Goal: Transaction & Acquisition: Purchase product/service

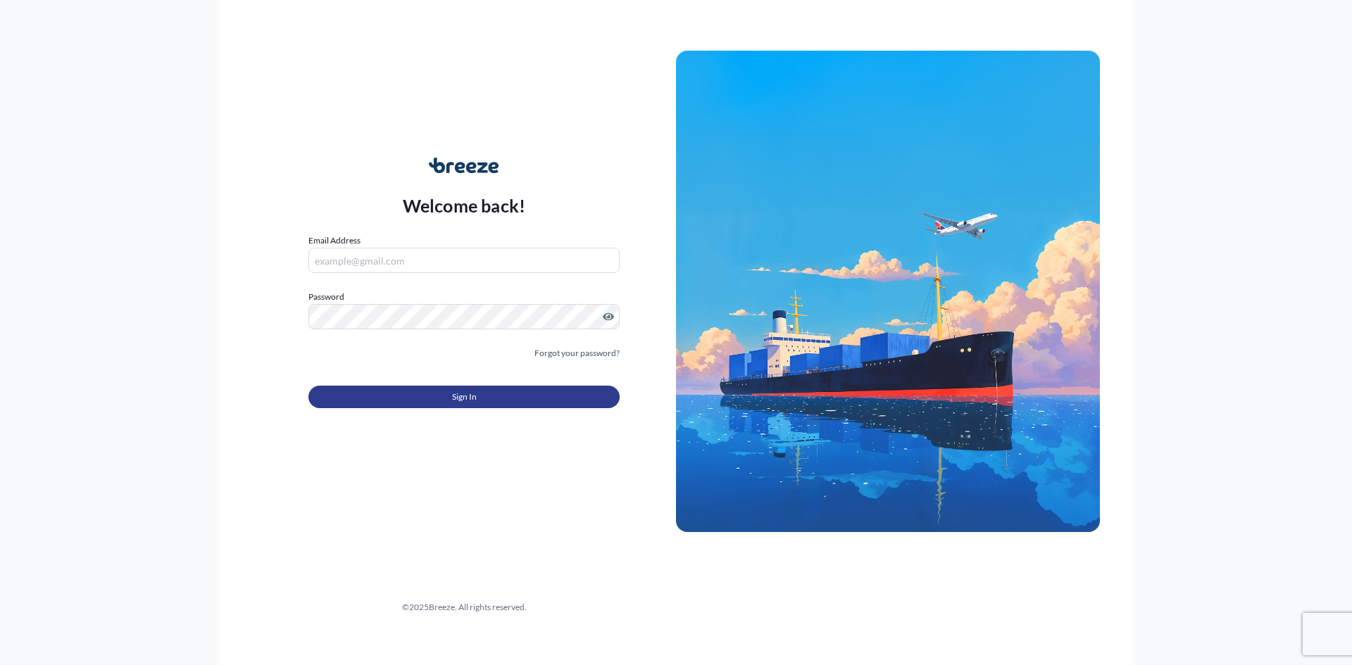
type input "[EMAIL_ADDRESS][DOMAIN_NAME]"
click at [473, 401] on span "Sign In" at bounding box center [464, 397] width 25 height 14
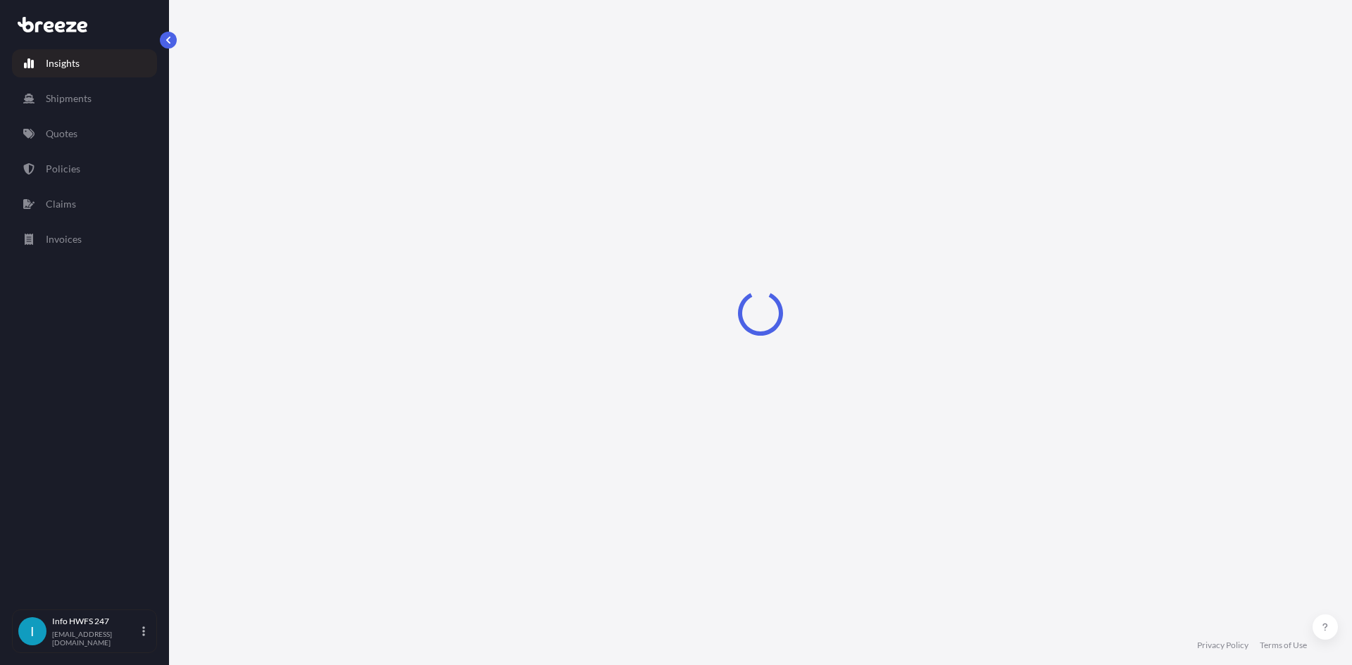
select select "2025"
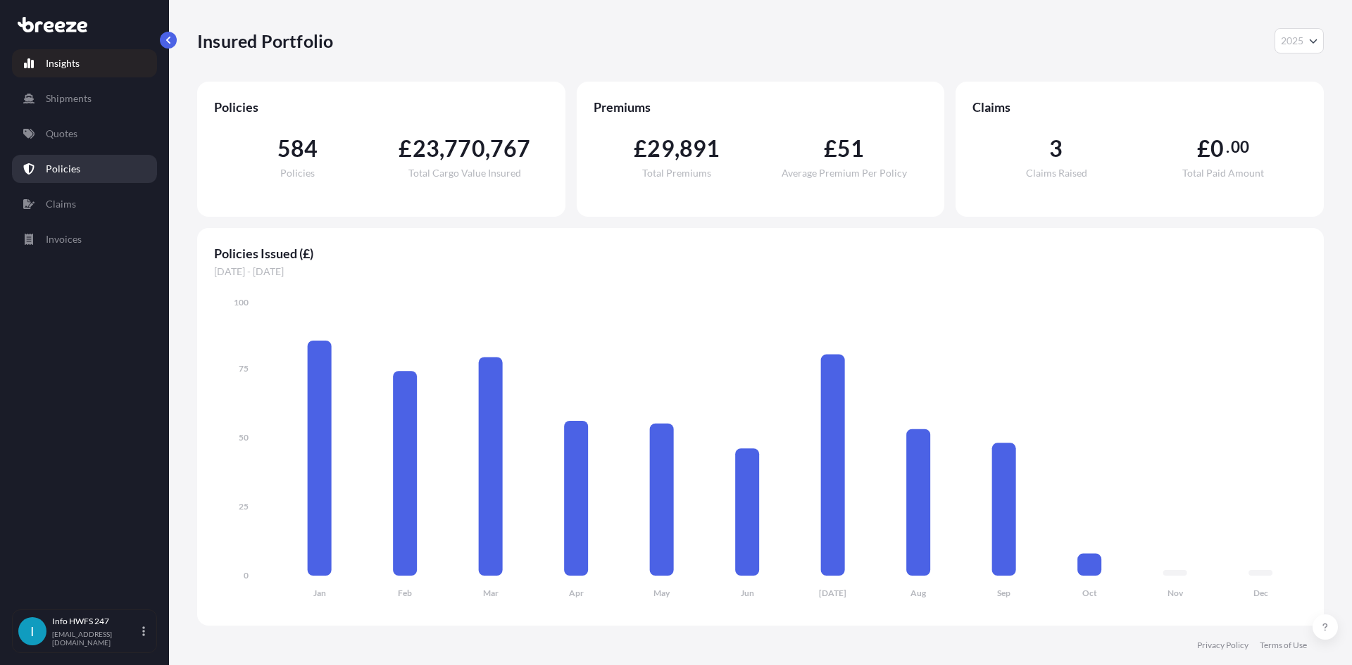
click at [62, 158] on link "Policies" at bounding box center [84, 169] width 145 height 28
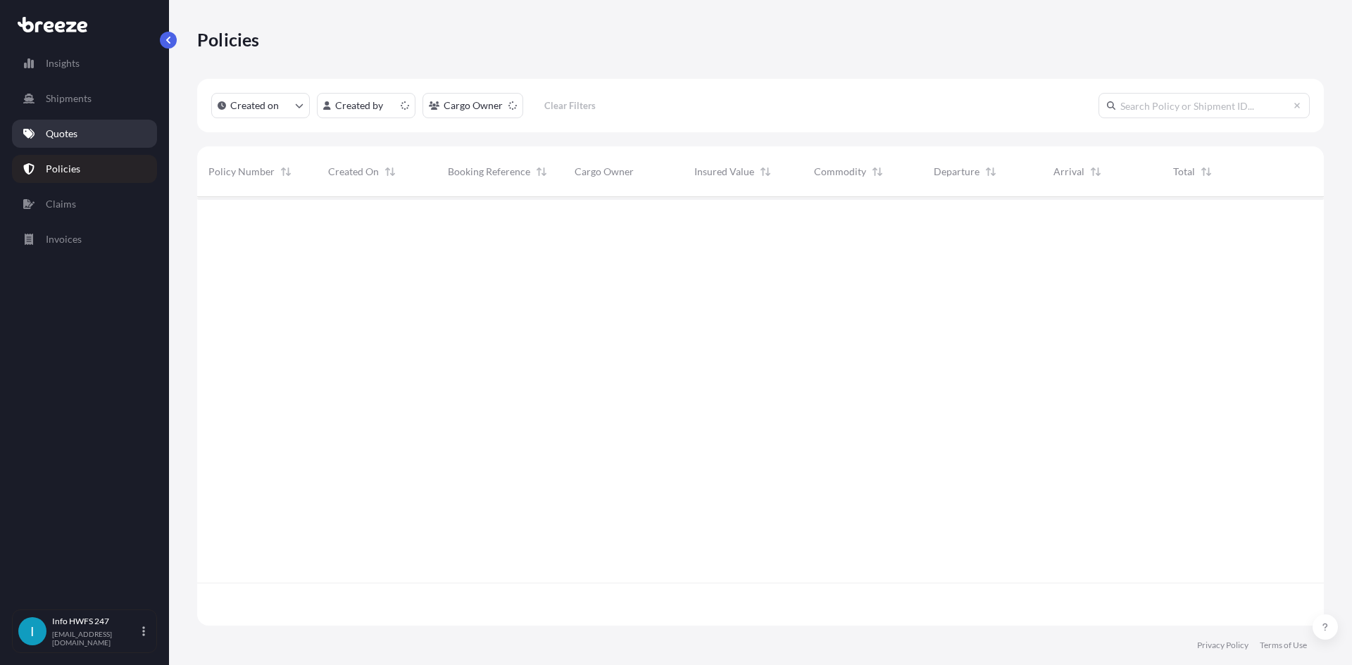
scroll to position [426, 1116]
click at [70, 140] on p "Quotes" at bounding box center [62, 134] width 32 height 14
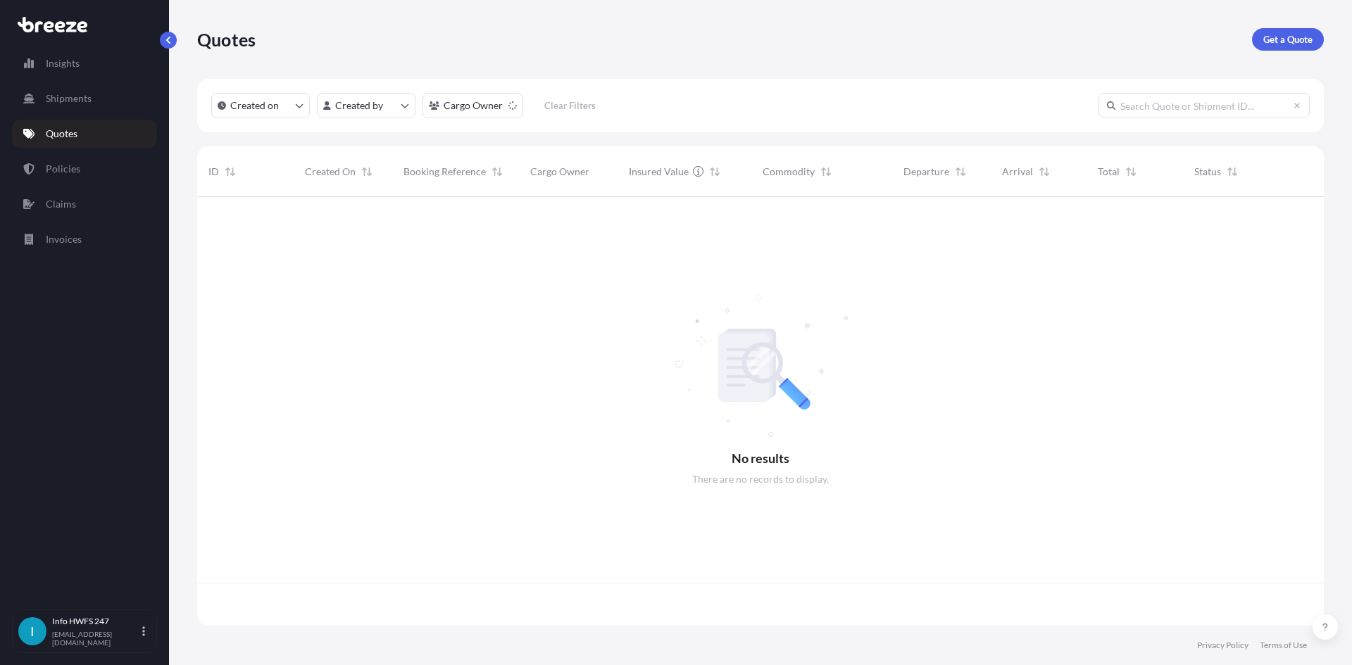
scroll to position [426, 1116]
click at [1275, 35] on p "Get a Quote" at bounding box center [1287, 39] width 49 height 14
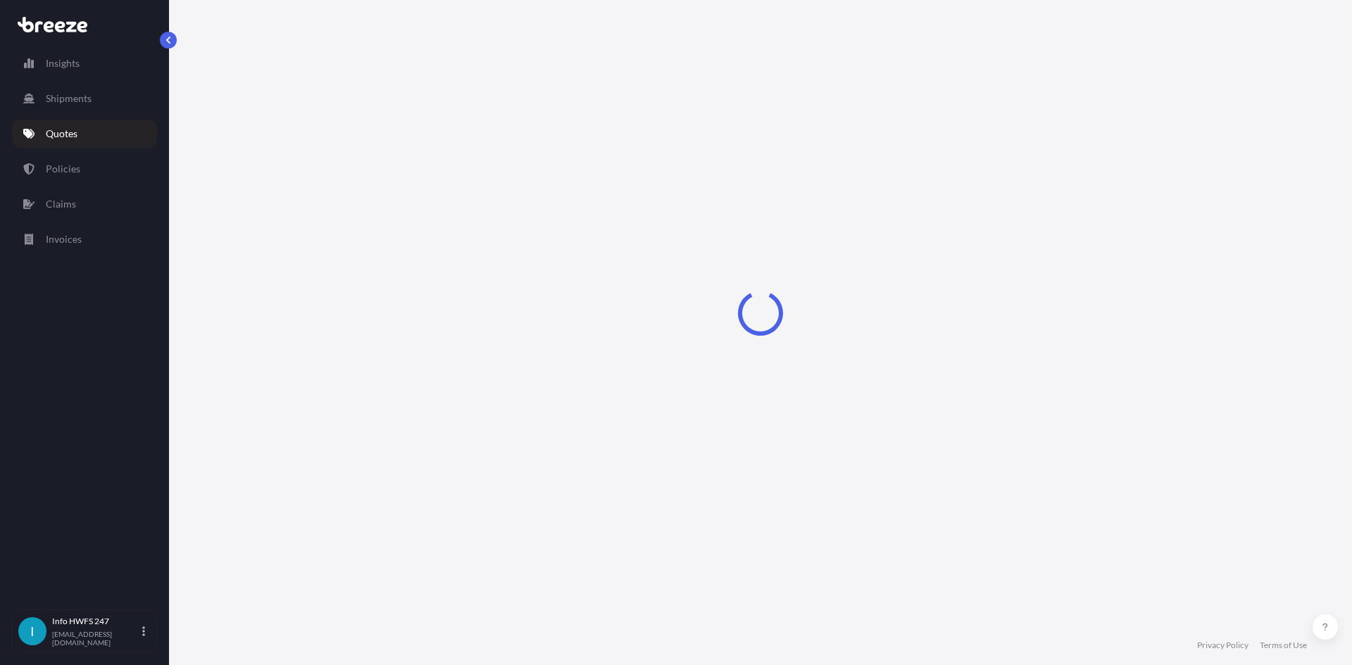
select select "Road"
select select "Air"
select select "1"
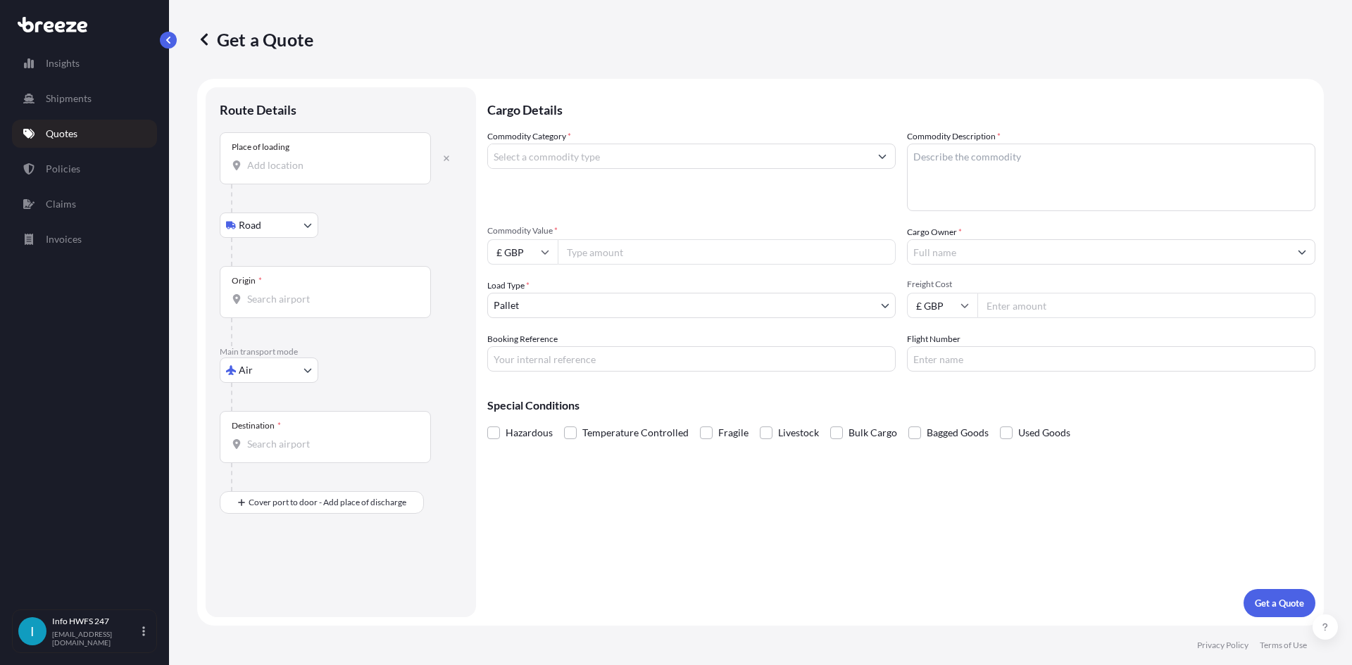
click at [337, 161] on input "Place of loading" at bounding box center [330, 165] width 166 height 14
click at [291, 170] on input "Place of loading" at bounding box center [330, 165] width 166 height 14
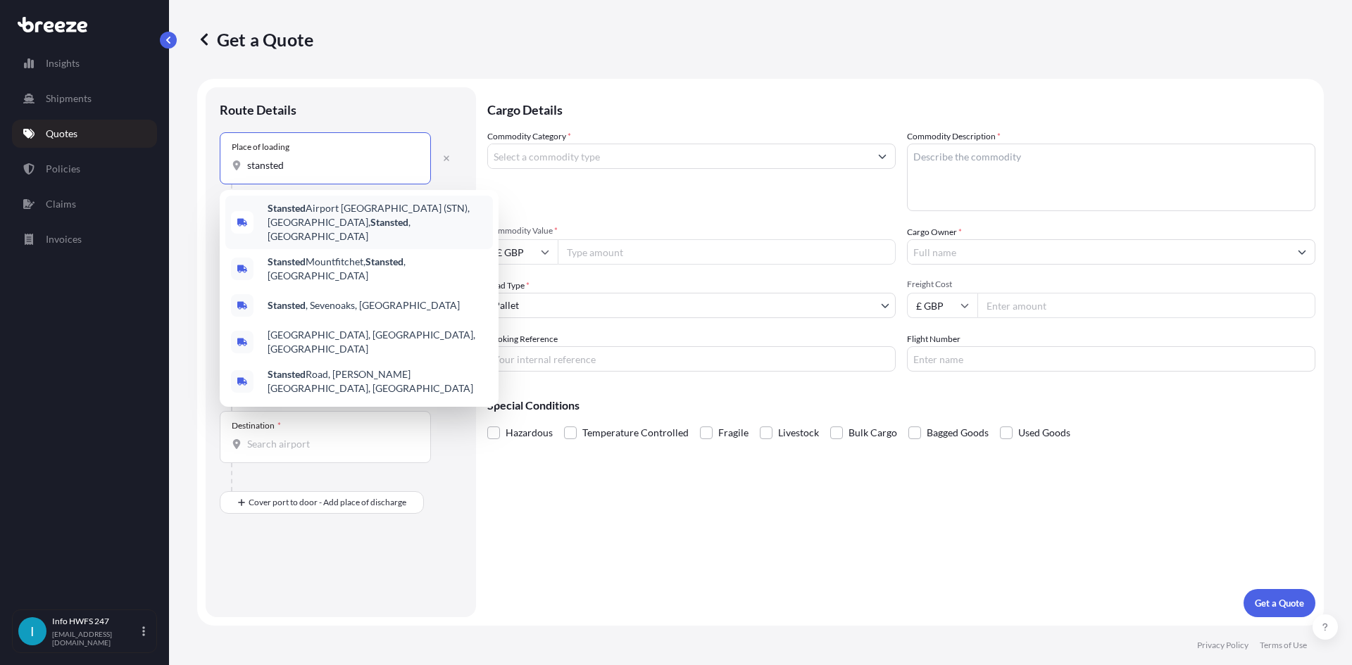
click at [303, 209] on b "Stansted" at bounding box center [287, 208] width 38 height 12
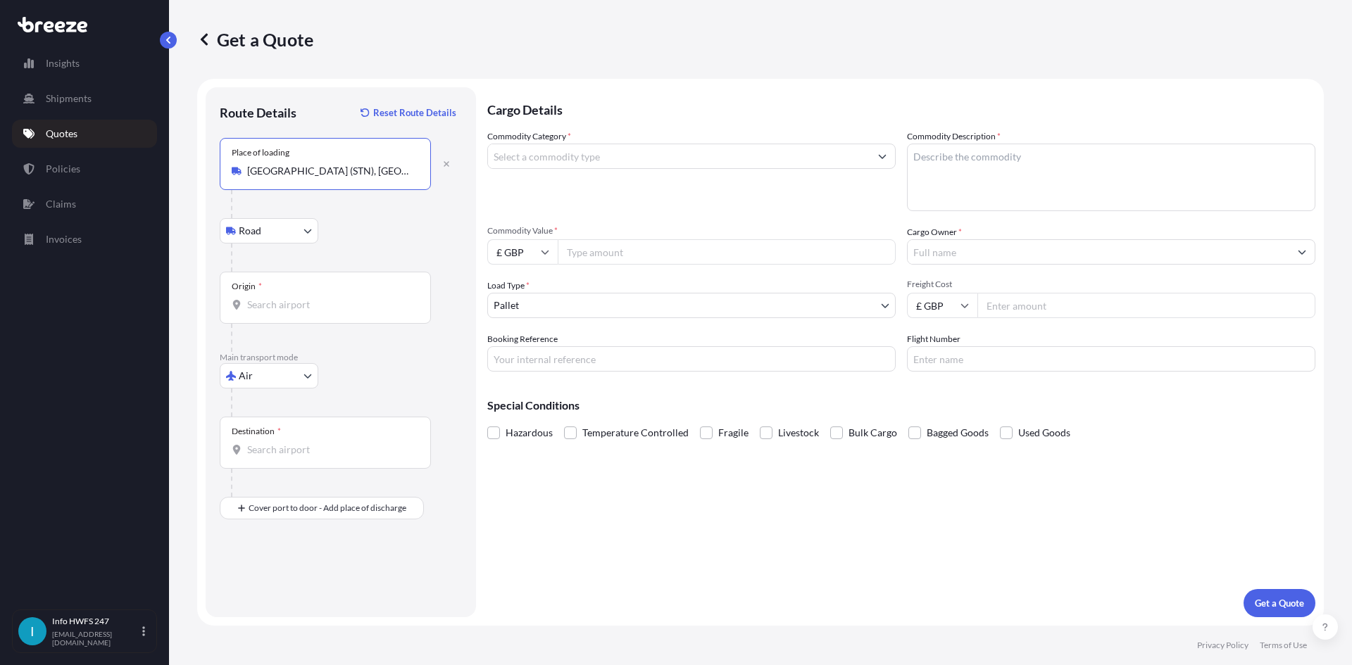
type input "[GEOGRAPHIC_DATA] (STN), [GEOGRAPHIC_DATA], [GEOGRAPHIC_DATA]"
click at [303, 269] on div at bounding box center [346, 258] width 231 height 28
click at [294, 287] on div "Origin *" at bounding box center [325, 298] width 211 height 52
click at [294, 298] on input "Origin *" at bounding box center [330, 305] width 166 height 14
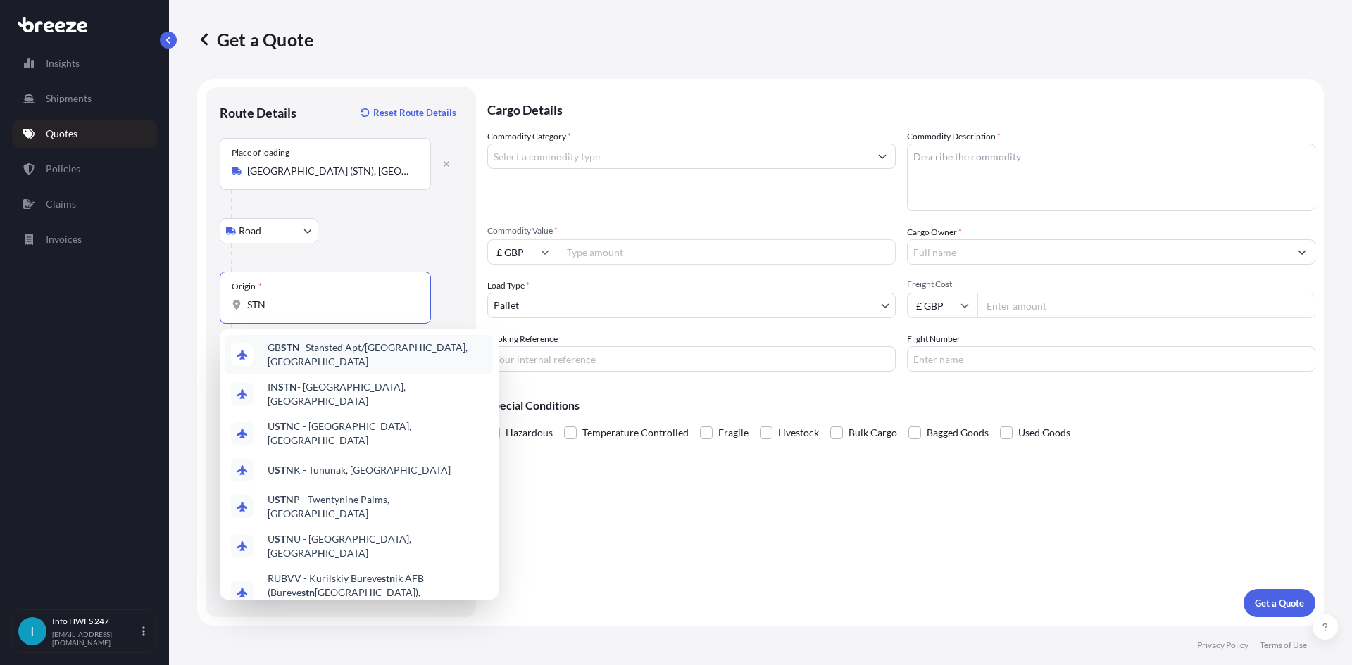
click at [325, 354] on span "GB STN - Stansted Apt/[GEOGRAPHIC_DATA], [GEOGRAPHIC_DATA]" at bounding box center [378, 355] width 220 height 28
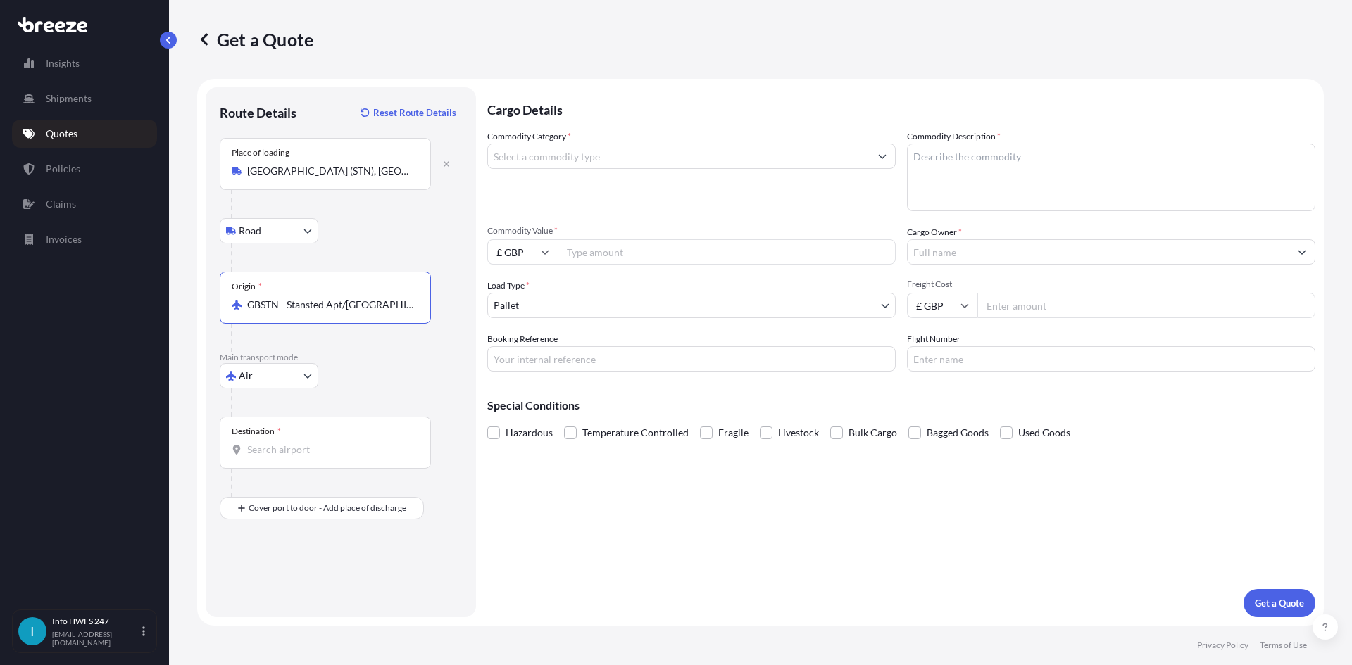
type input "GBSTN - Stansted Apt/[GEOGRAPHIC_DATA], [GEOGRAPHIC_DATA]"
click at [300, 430] on div "Destination *" at bounding box center [325, 443] width 211 height 52
click at [300, 443] on input "Destination *" at bounding box center [330, 450] width 166 height 14
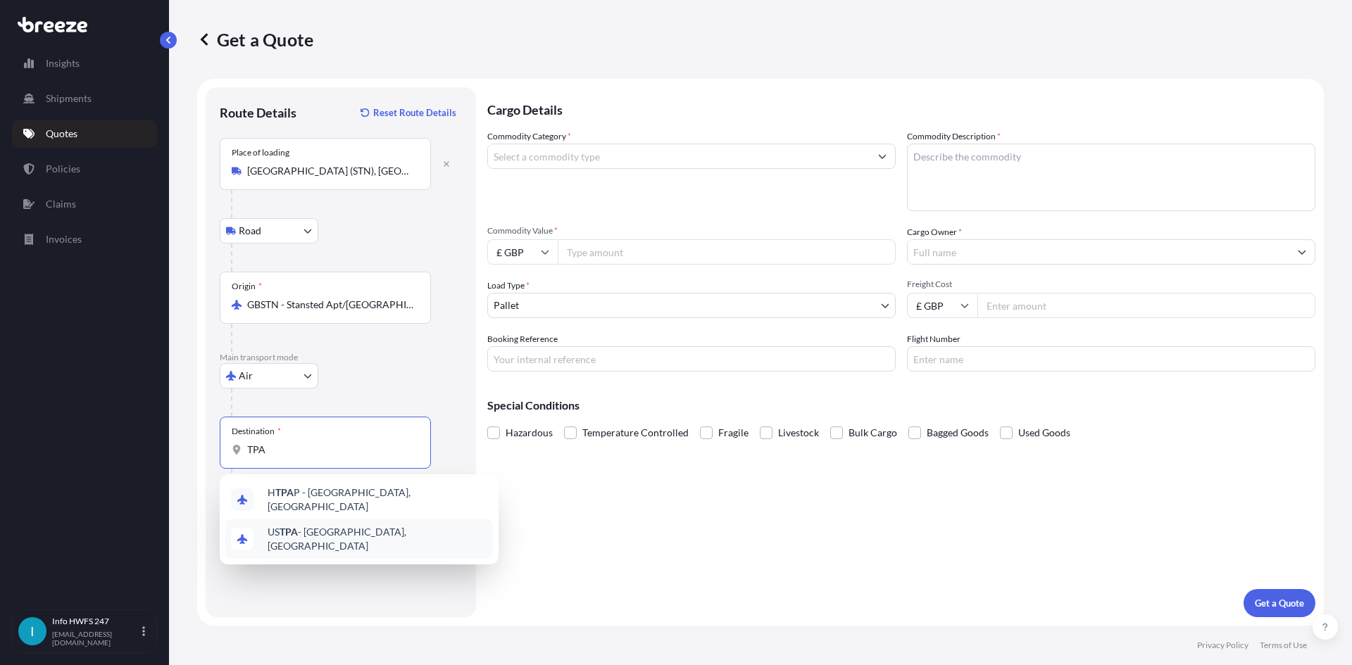
click at [328, 539] on div "US TPA - [GEOGRAPHIC_DATA], [GEOGRAPHIC_DATA]" at bounding box center [359, 539] width 268 height 39
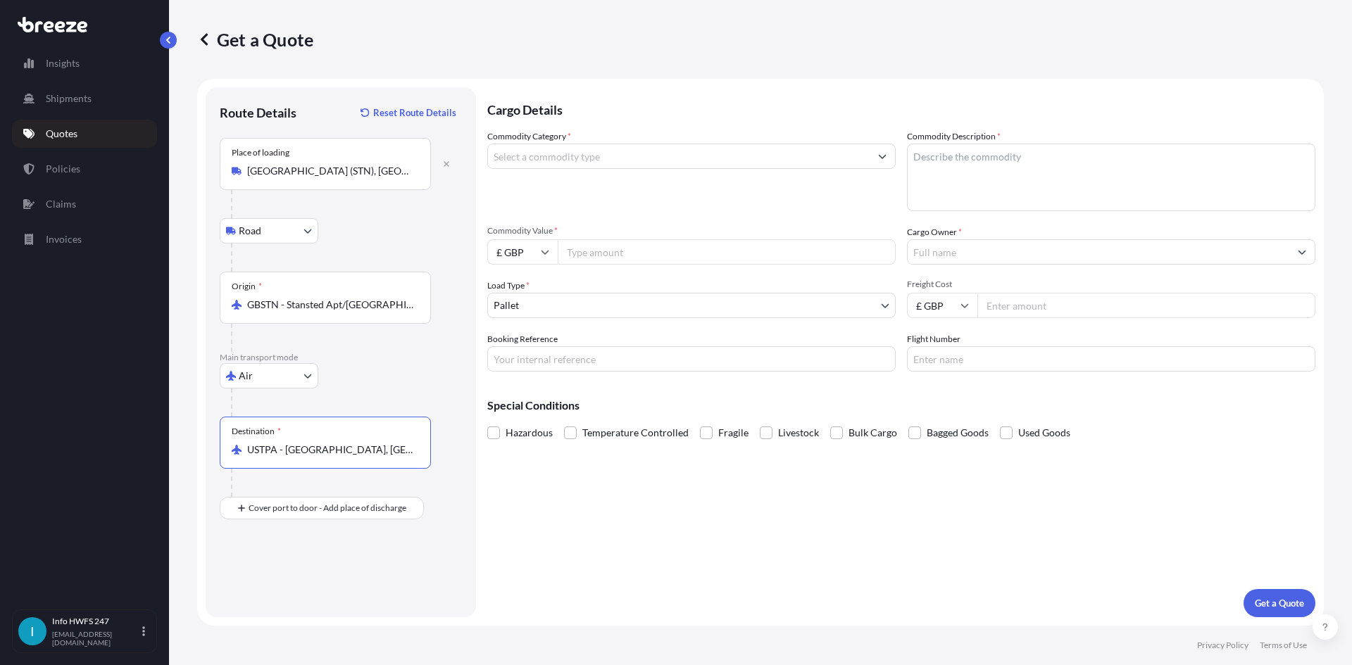
type input "USTPA - [GEOGRAPHIC_DATA], [GEOGRAPHIC_DATA]"
click at [312, 528] on div "Route Details Reset Route Details Place of loading [GEOGRAPHIC_DATA] [GEOGRAPHI…" at bounding box center [341, 352] width 242 height 502
click at [262, 578] on input "Place of Discharge" at bounding box center [330, 584] width 166 height 14
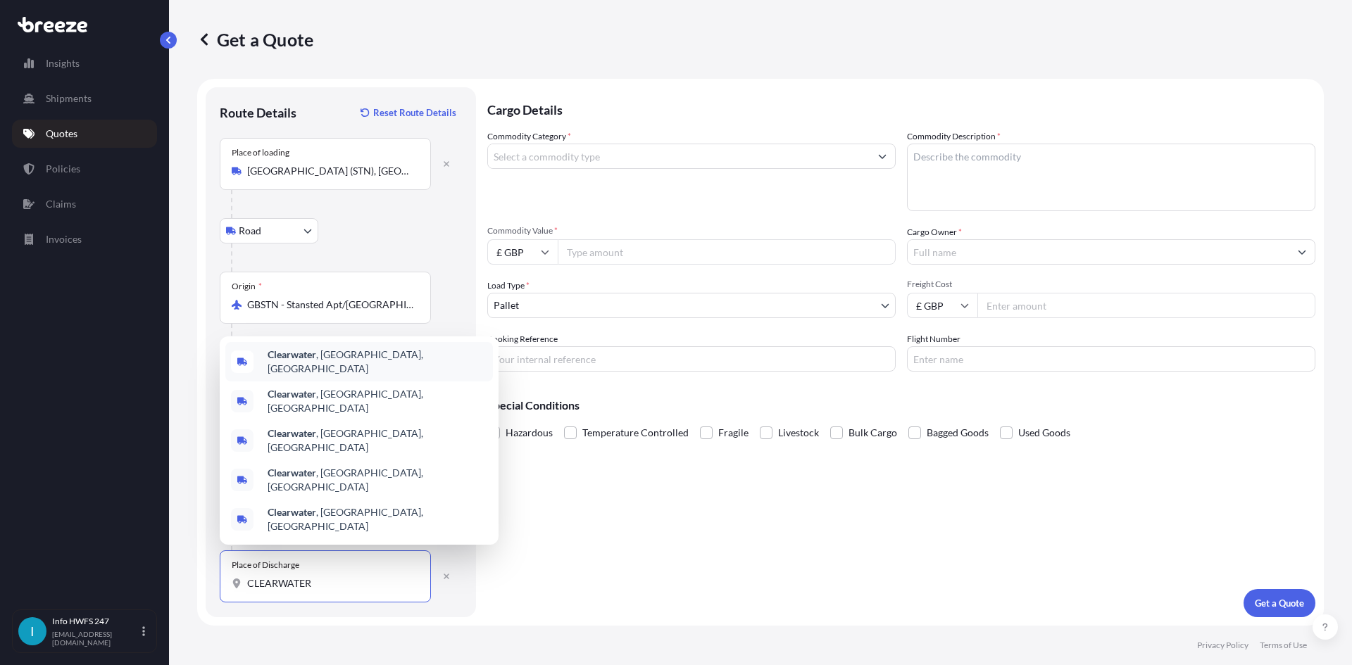
click at [360, 382] on div "[GEOGRAPHIC_DATA] , [GEOGRAPHIC_DATA], [GEOGRAPHIC_DATA]" at bounding box center [359, 361] width 268 height 39
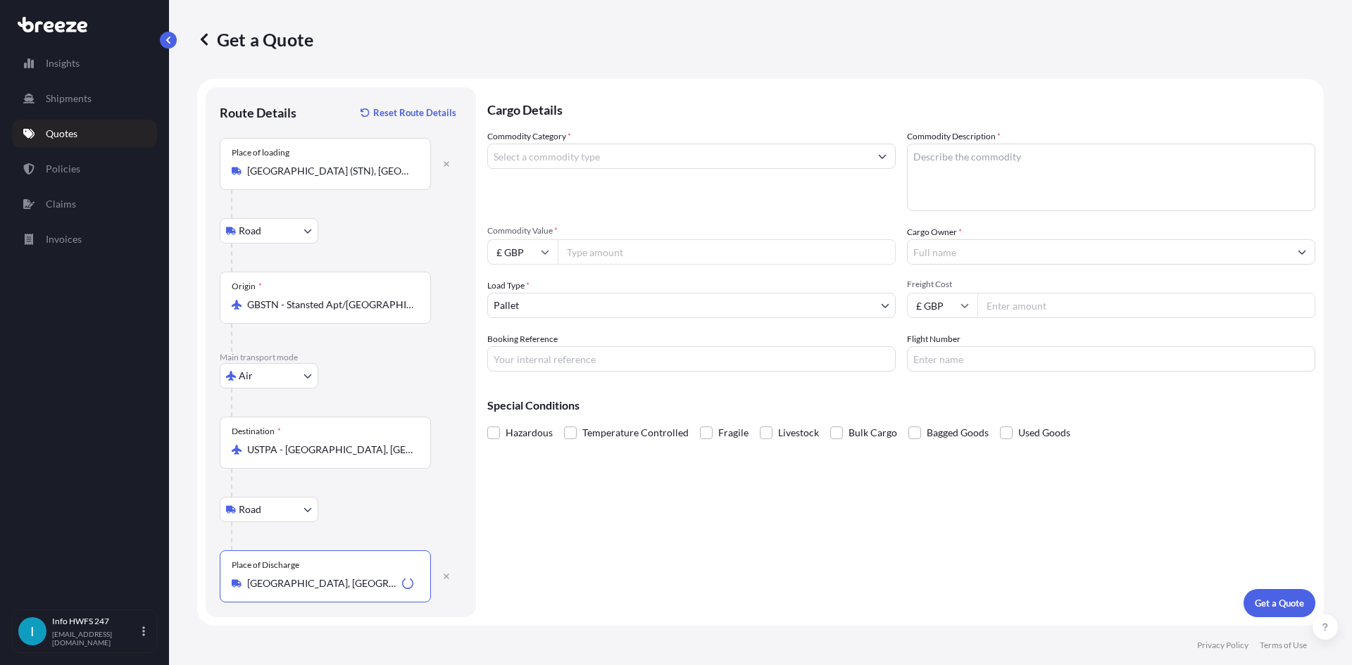
type input "[GEOGRAPHIC_DATA], [GEOGRAPHIC_DATA], [GEOGRAPHIC_DATA]"
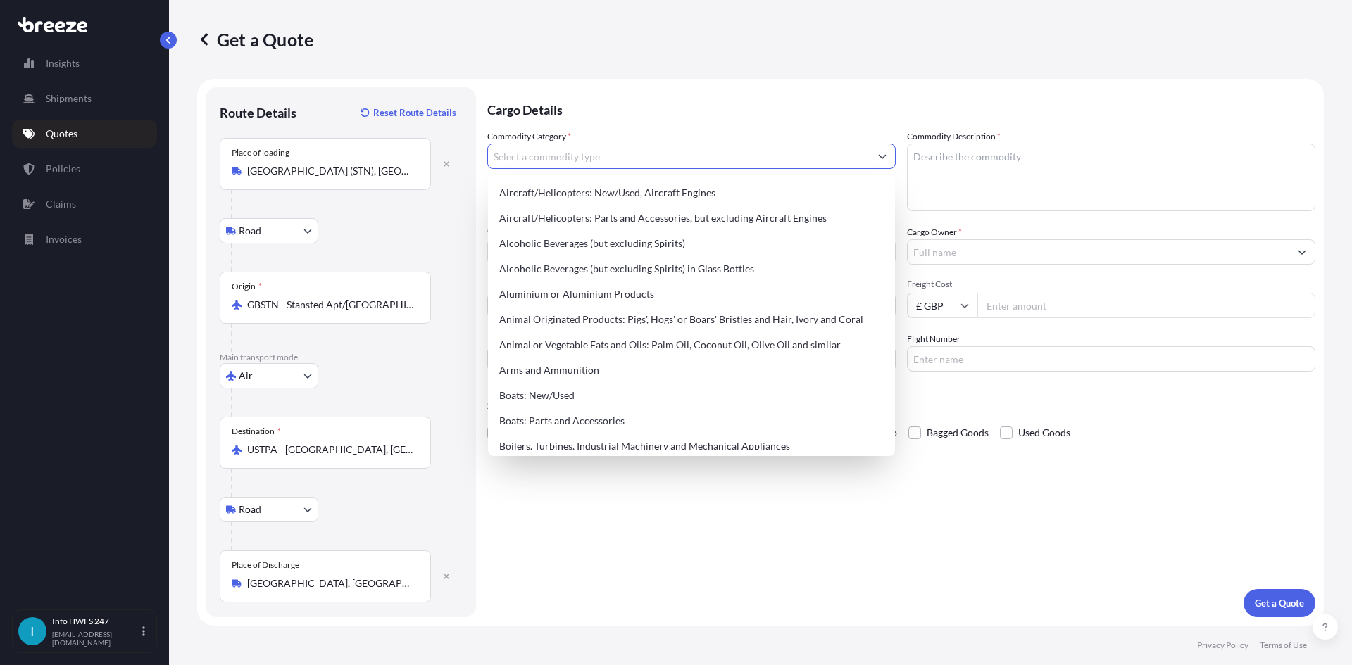
click at [634, 151] on input "Commodity Category *" at bounding box center [679, 156] width 382 height 25
click at [630, 215] on div "Aircraft/Helicopters: Parts and Accessories, but excluding Aircraft Engines" at bounding box center [692, 218] width 396 height 25
type input "Aircraft/Helicopters: Parts and Accessories, but excluding Aircraft Engines"
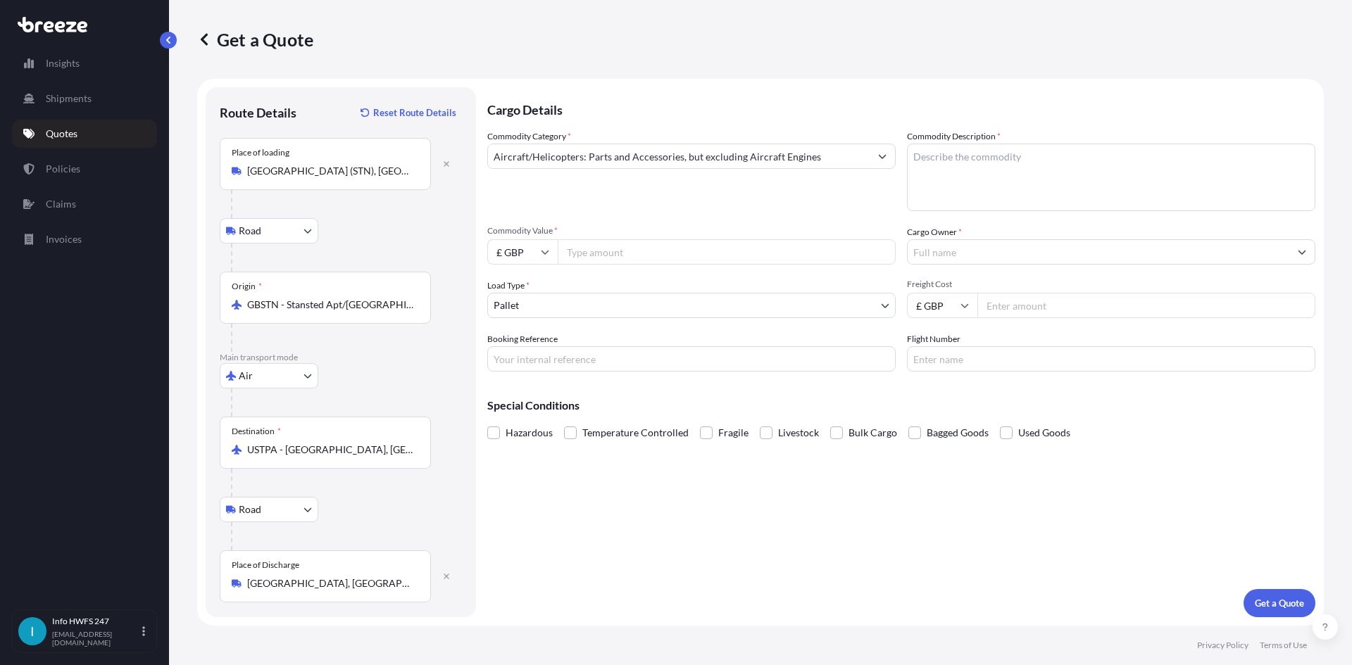
click at [1051, 146] on textarea "Commodity Description *" at bounding box center [1111, 178] width 408 height 68
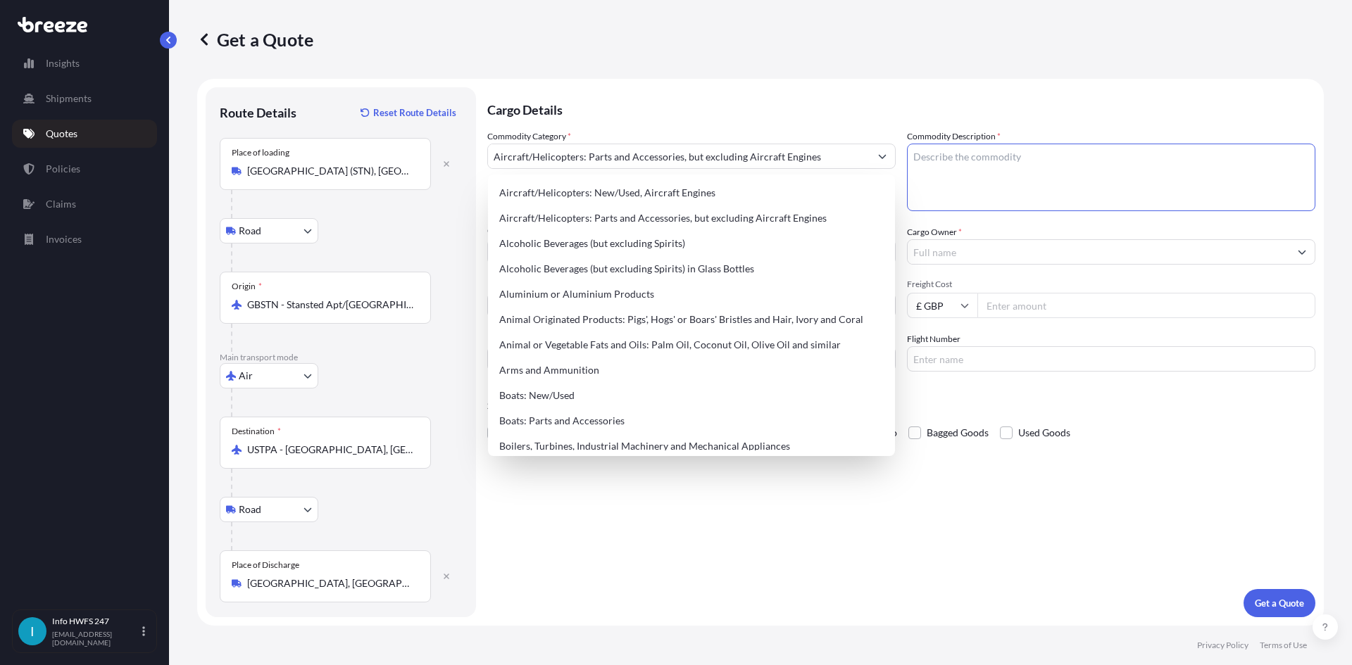
paste textarea "CIVIL AIRCRAFT PART - PROBE, FUEL / SWITCH RETURN"
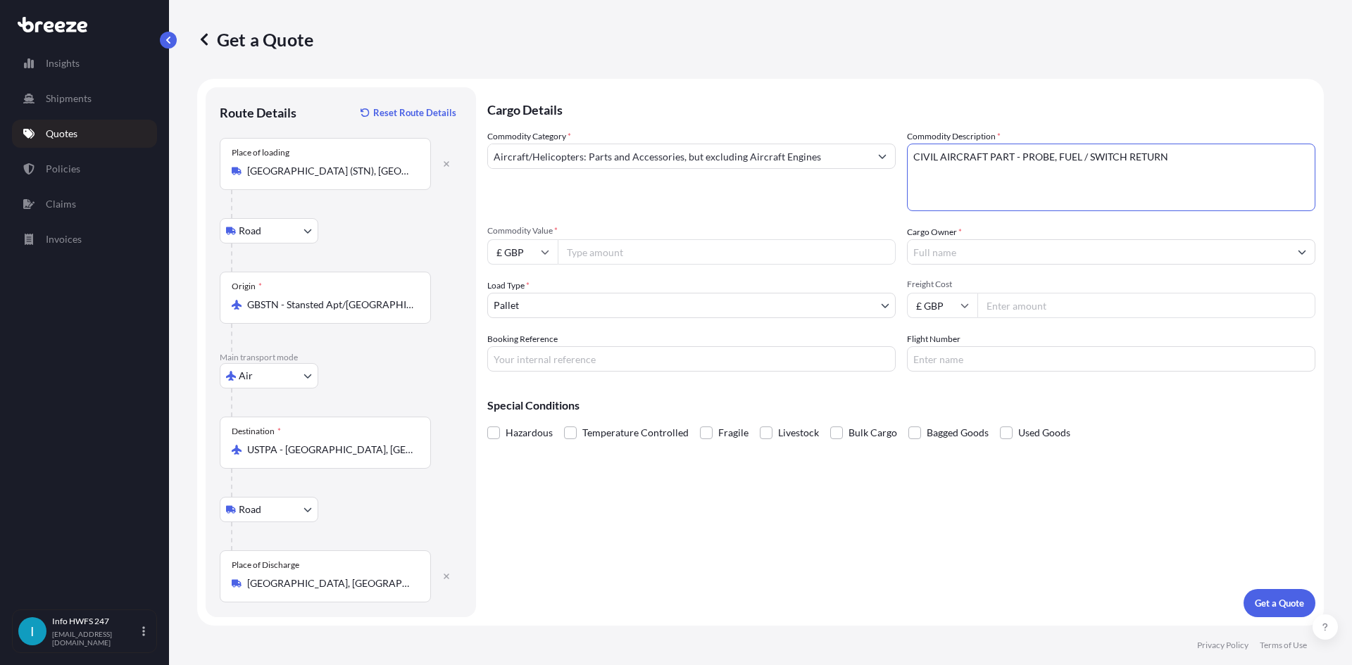
type textarea "CIVIL AIRCRAFT PART - PROBE, FUEL / SWITCH RETURN"
click at [530, 250] on input "£ GBP" at bounding box center [522, 251] width 70 height 25
click at [523, 356] on div "$ USD" at bounding box center [522, 350] width 59 height 27
type input "$ USD"
click at [644, 264] on input "Commodity Value *" at bounding box center [727, 251] width 338 height 25
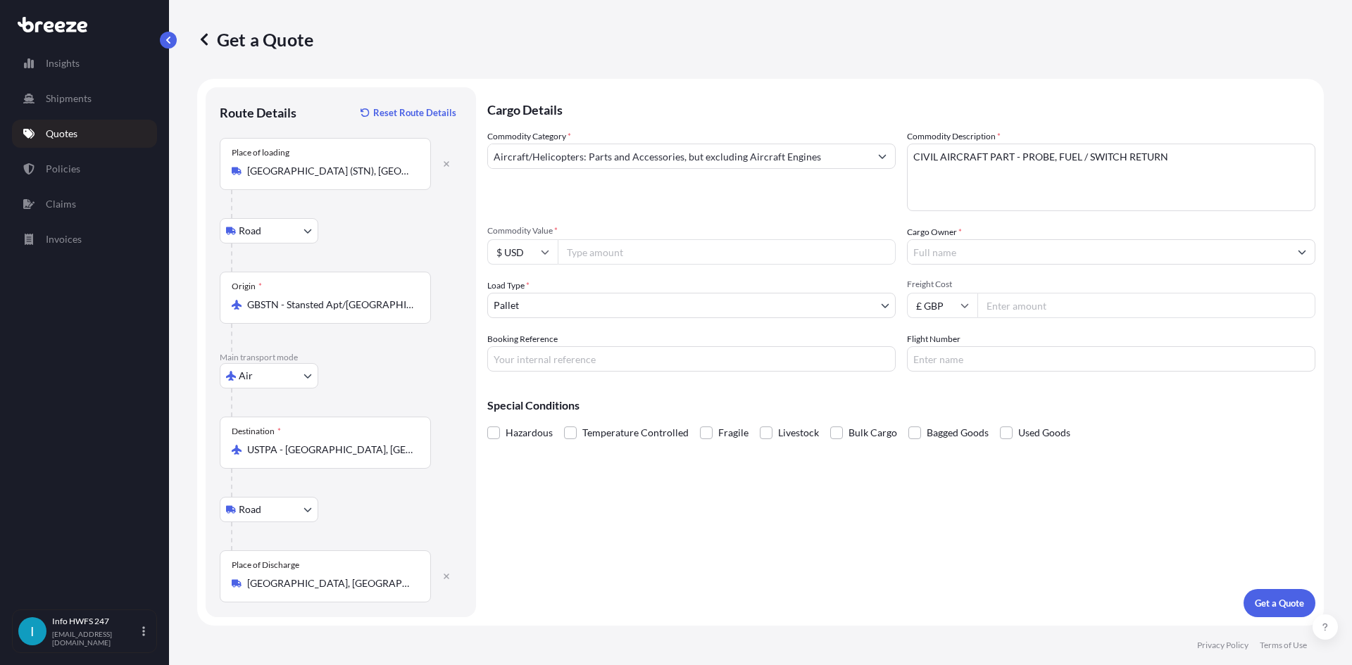
paste input "21025.00"
type input "21025.00"
click at [1047, 247] on input "Cargo Owner *" at bounding box center [1099, 251] width 382 height 25
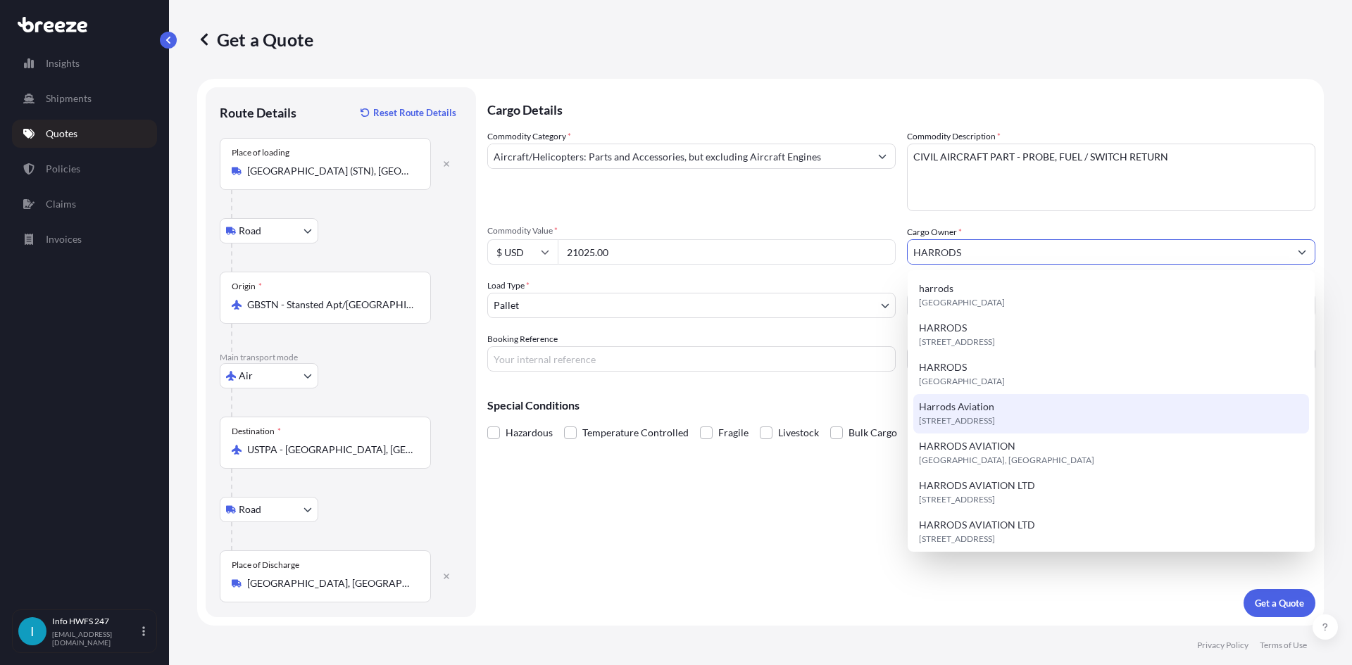
click at [993, 415] on span "[STREET_ADDRESS]" at bounding box center [957, 421] width 76 height 14
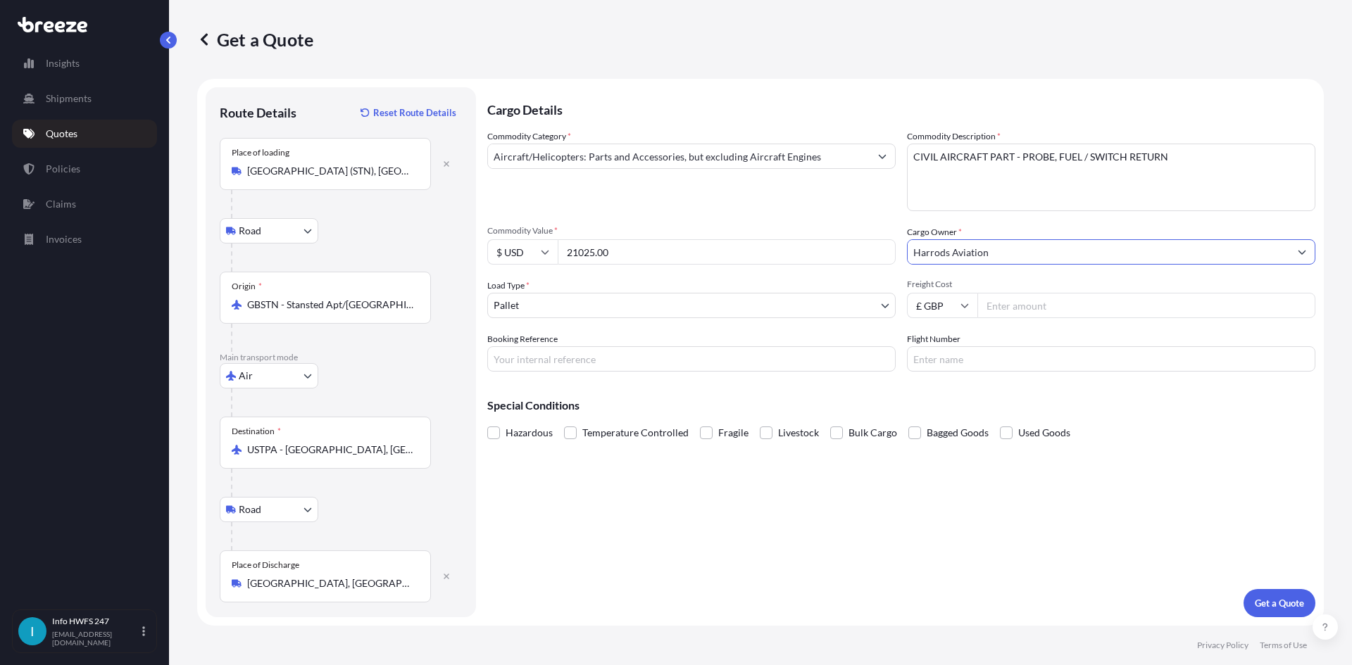
type input "Harrods Aviation"
click at [616, 373] on div "Cargo Details Commodity Category * Aircraft/Helicopters: Parts and Accessories,…" at bounding box center [901, 352] width 828 height 530
drag, startPoint x: 628, startPoint y: 365, endPoint x: 616, endPoint y: 365, distance: 12.0
click at [628, 365] on input "Booking Reference" at bounding box center [691, 358] width 408 height 25
paste input "HE167773"
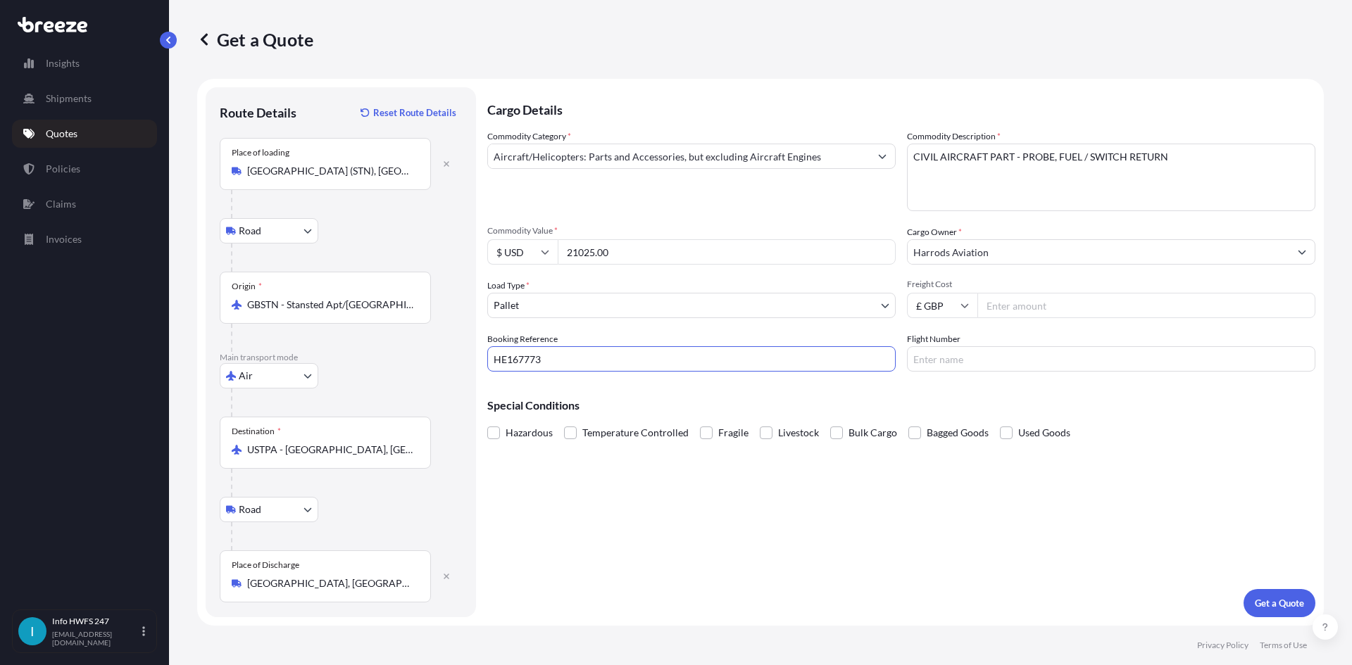
type input "HE167773"
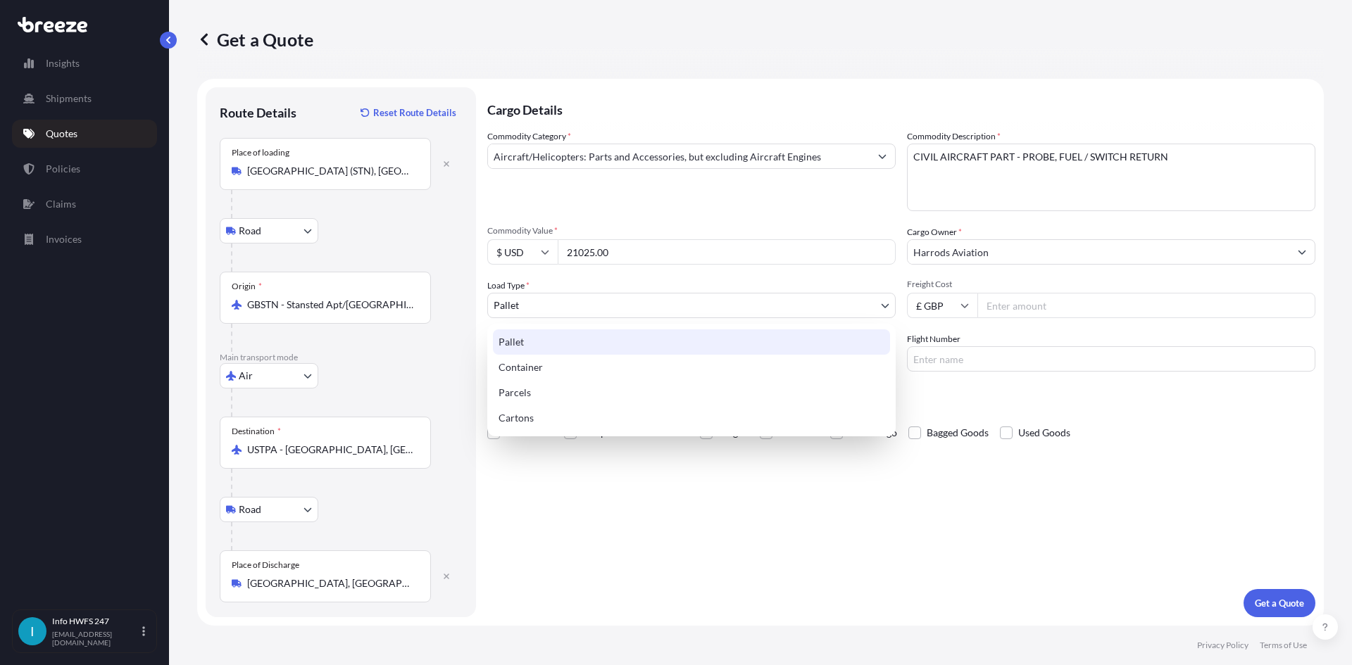
click at [520, 308] on body "Insights Shipments Quotes Policies Claims Invoices I Info HWFS 247 [EMAIL_ADDRE…" at bounding box center [676, 332] width 1352 height 665
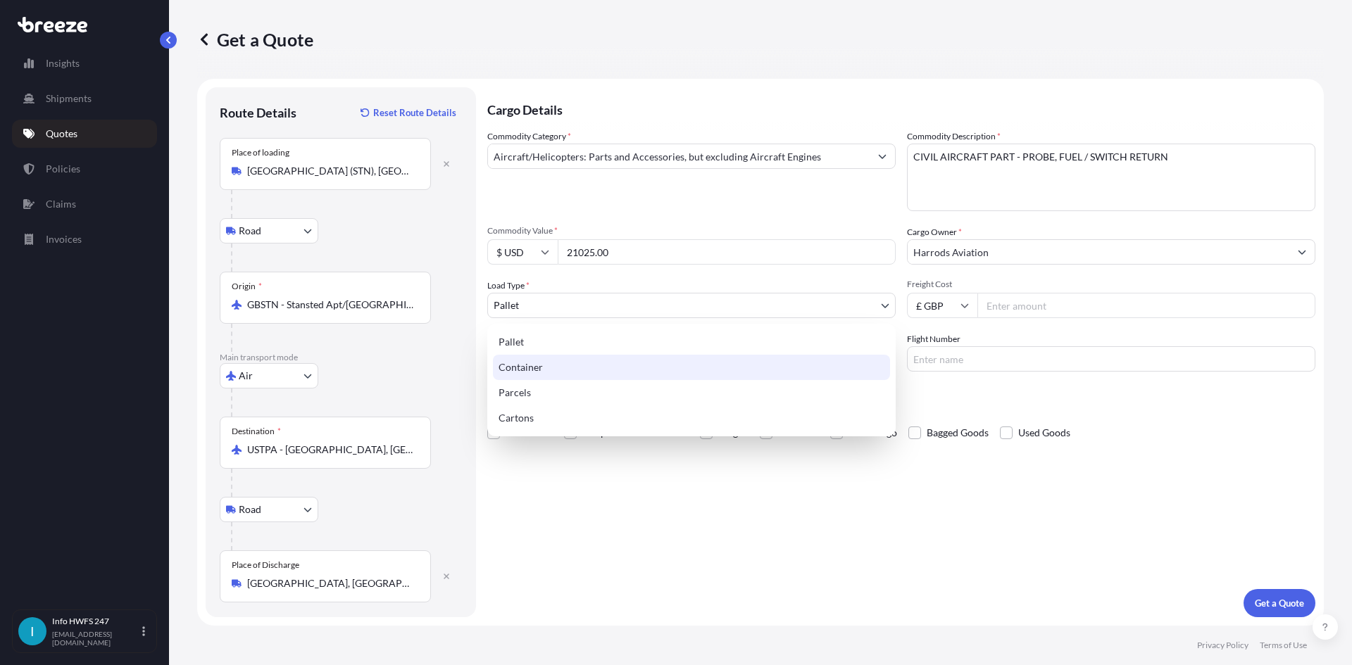
click at [540, 367] on div "Container" at bounding box center [691, 367] width 397 height 25
select select "2"
click at [556, 308] on body "Insights Shipments Quotes Policies Claims Invoices I Info HWFS 247 [EMAIL_ADDRE…" at bounding box center [676, 332] width 1352 height 665
click at [563, 369] on div "Container" at bounding box center [691, 367] width 397 height 25
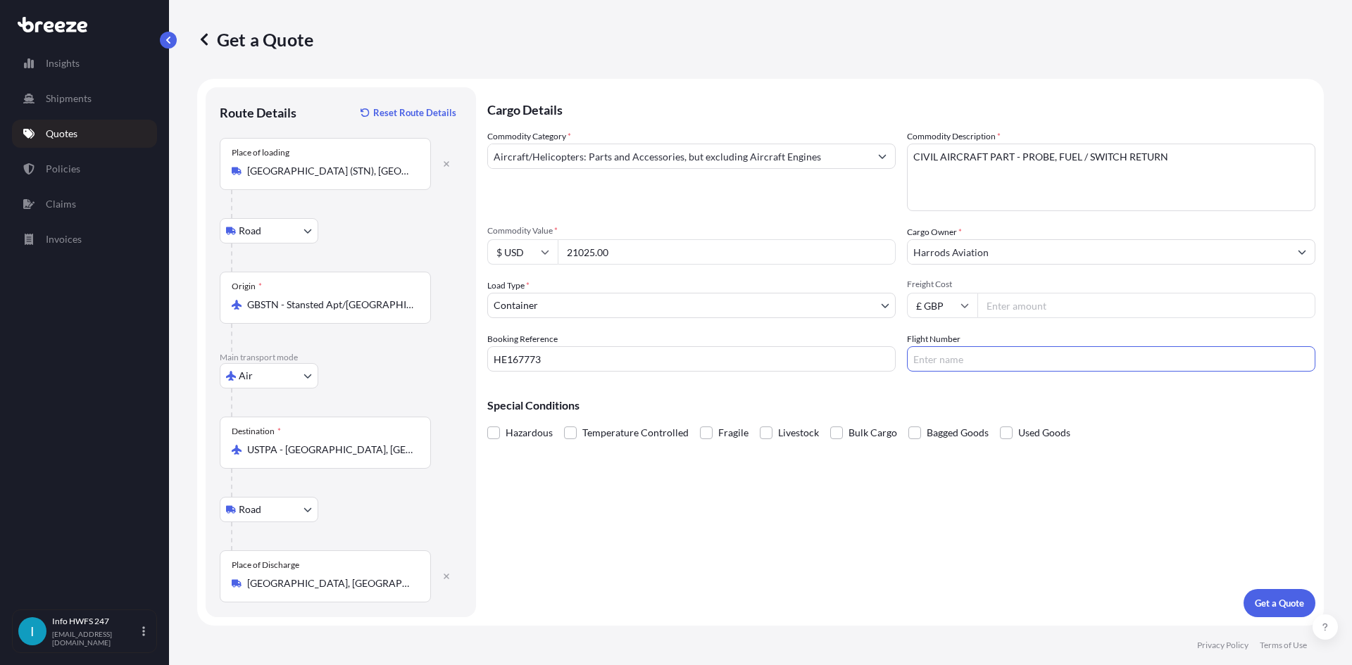
click at [1123, 364] on input "Flight Number" at bounding box center [1111, 358] width 408 height 25
type input "FEDEX"
click at [772, 151] on input "Aircraft/Helicopters: Parts and Accessories, but excluding Aircraft Engines" at bounding box center [679, 156] width 382 height 25
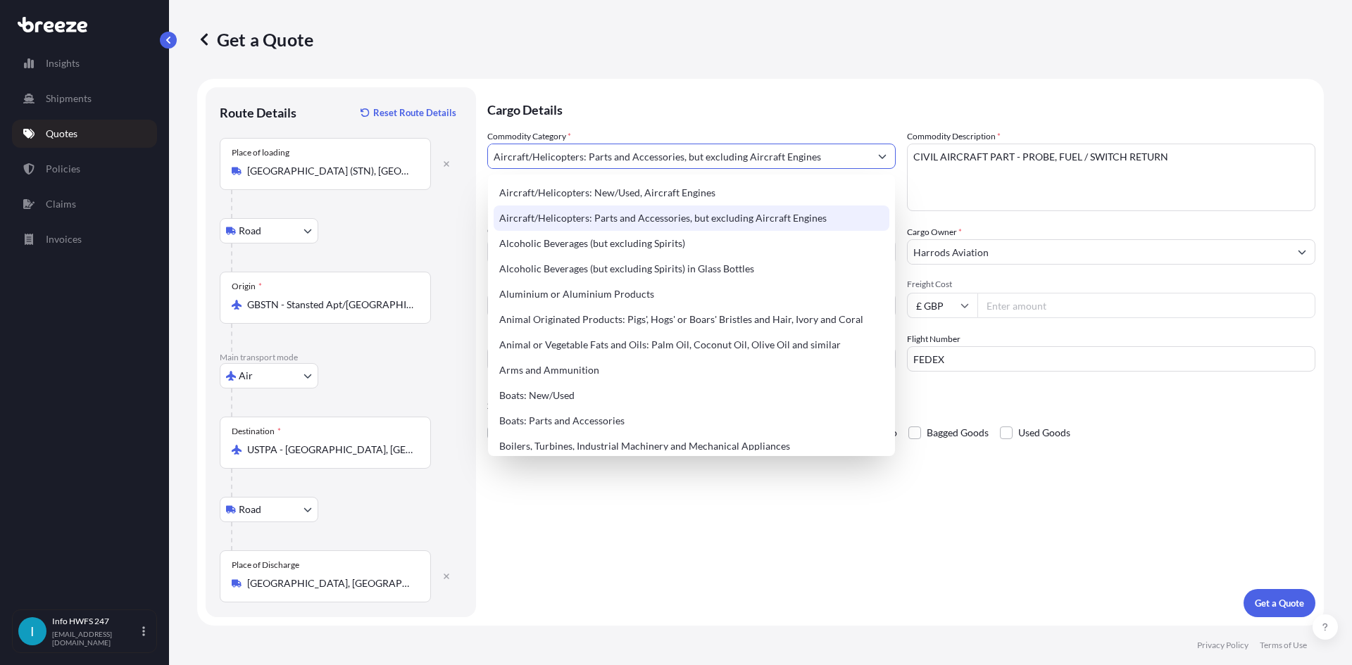
click at [777, 218] on div "Aircraft/Helicopters: Parts and Accessories, but excluding Aircraft Engines" at bounding box center [692, 218] width 396 height 25
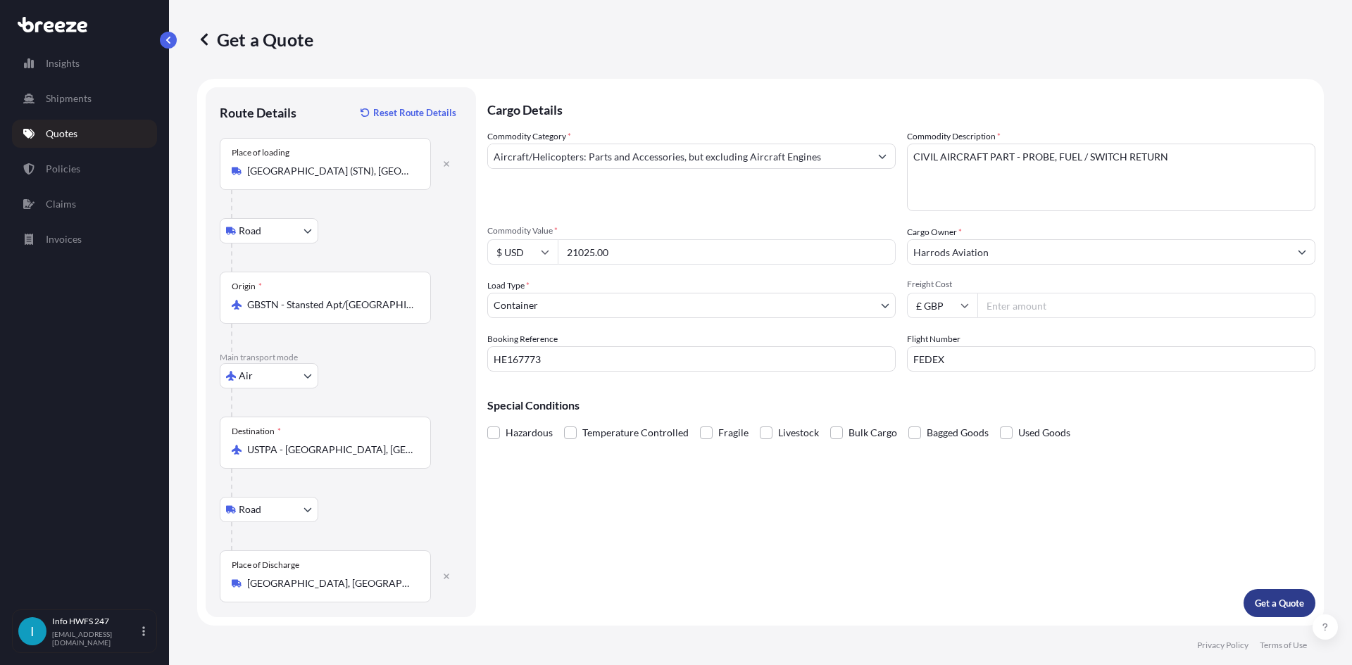
click at [1270, 602] on p "Get a Quote" at bounding box center [1279, 603] width 49 height 14
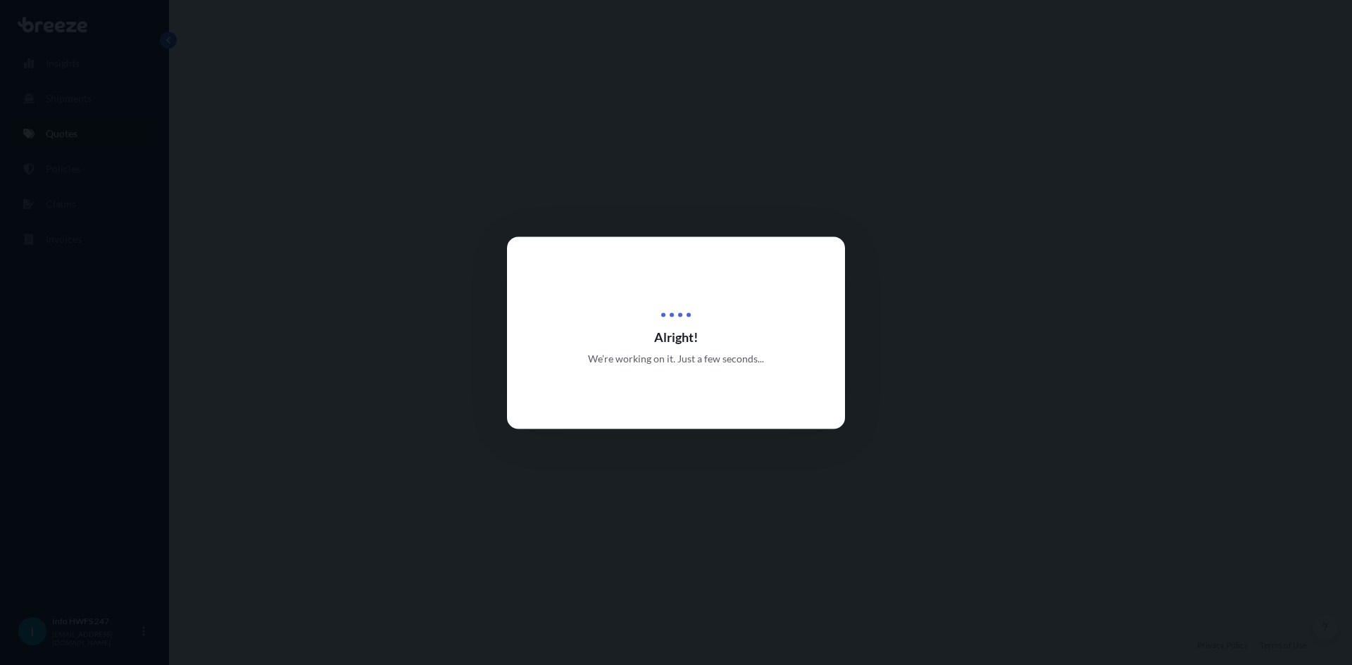
select select "Road"
select select "Air"
select select "Road"
select select "2"
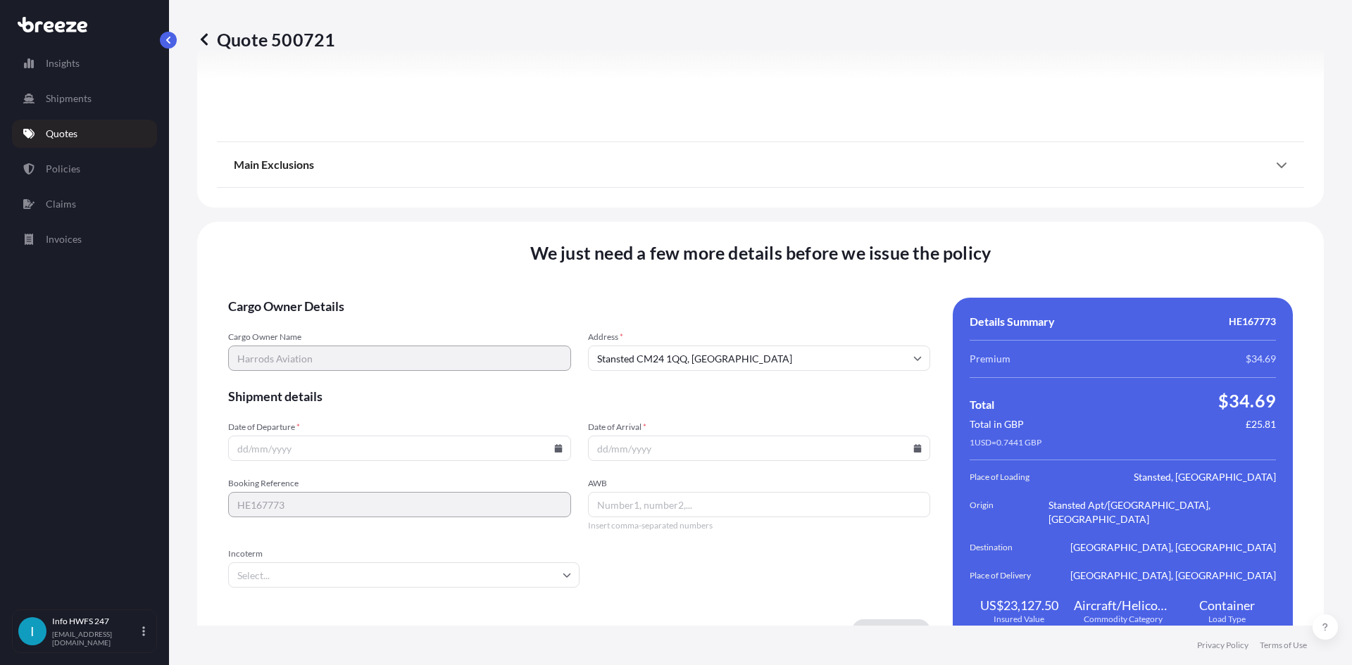
scroll to position [1836, 0]
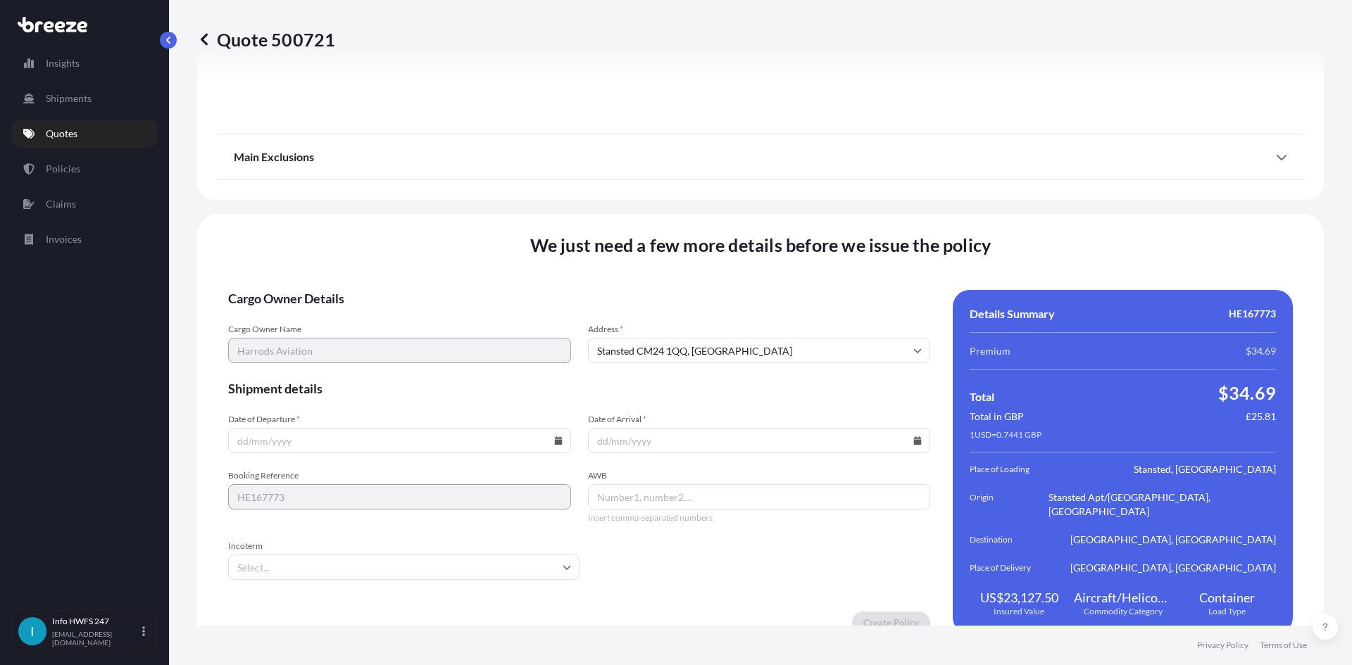
click at [551, 428] on div at bounding box center [399, 440] width 343 height 25
click at [554, 437] on icon at bounding box center [558, 441] width 8 height 8
click at [300, 274] on button "6" at bounding box center [299, 274] width 23 height 23
type input "[DATE]"
click at [914, 437] on icon at bounding box center [918, 441] width 8 height 8
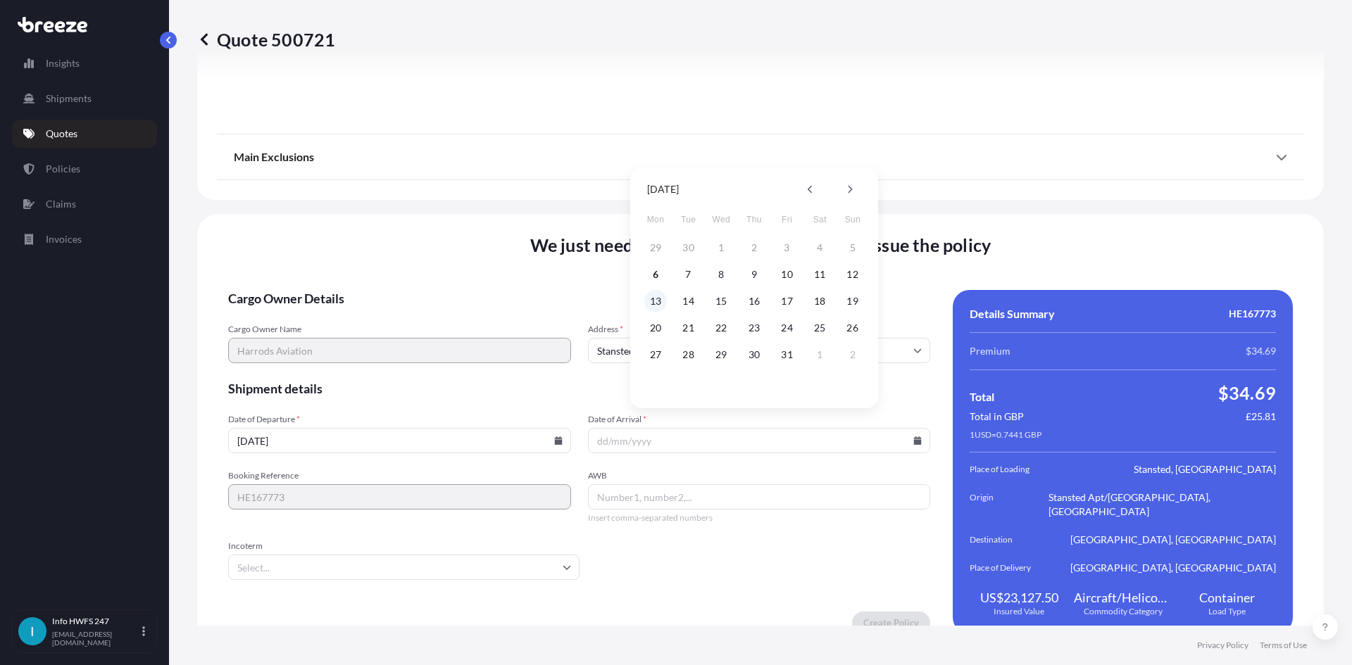
click at [653, 297] on button "13" at bounding box center [655, 301] width 23 height 23
type input "[DATE]"
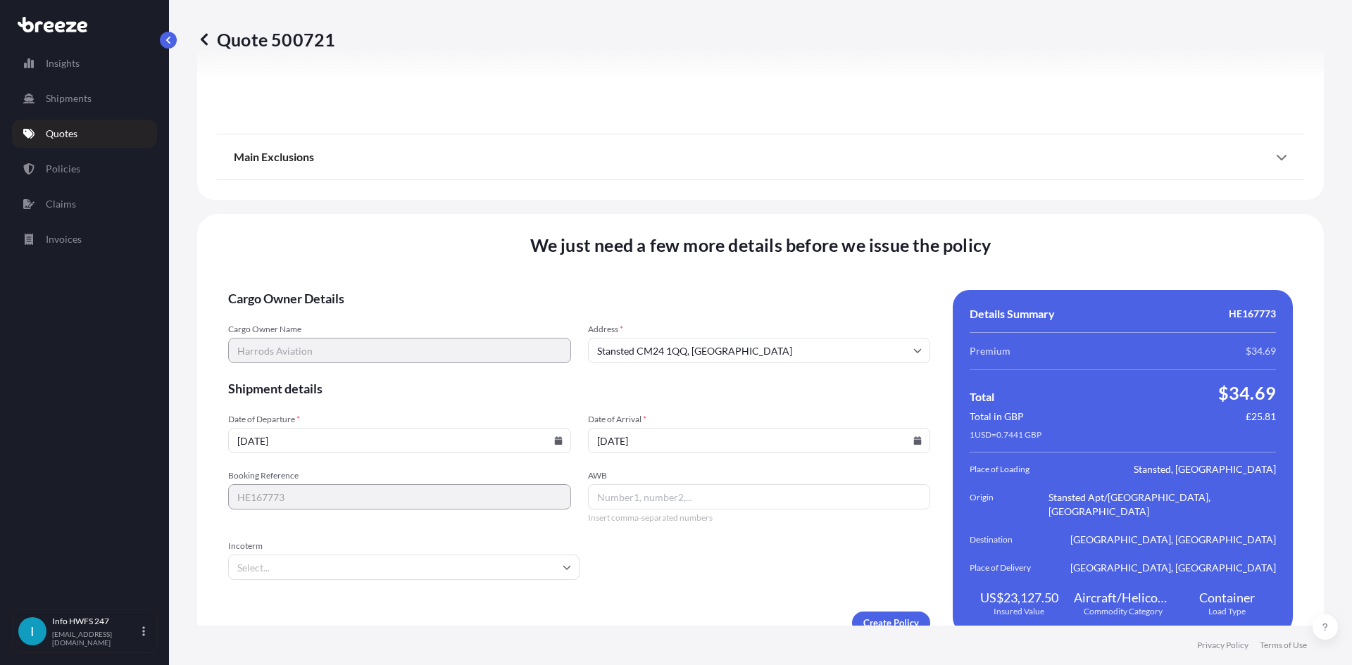
click at [638, 484] on input "AWB" at bounding box center [759, 496] width 343 height 25
drag, startPoint x: 681, startPoint y: 475, endPoint x: 520, endPoint y: 520, distance: 166.6
click at [681, 484] on input "AWB" at bounding box center [759, 496] width 343 height 25
paste input "884925398581"
type input "884925398581"
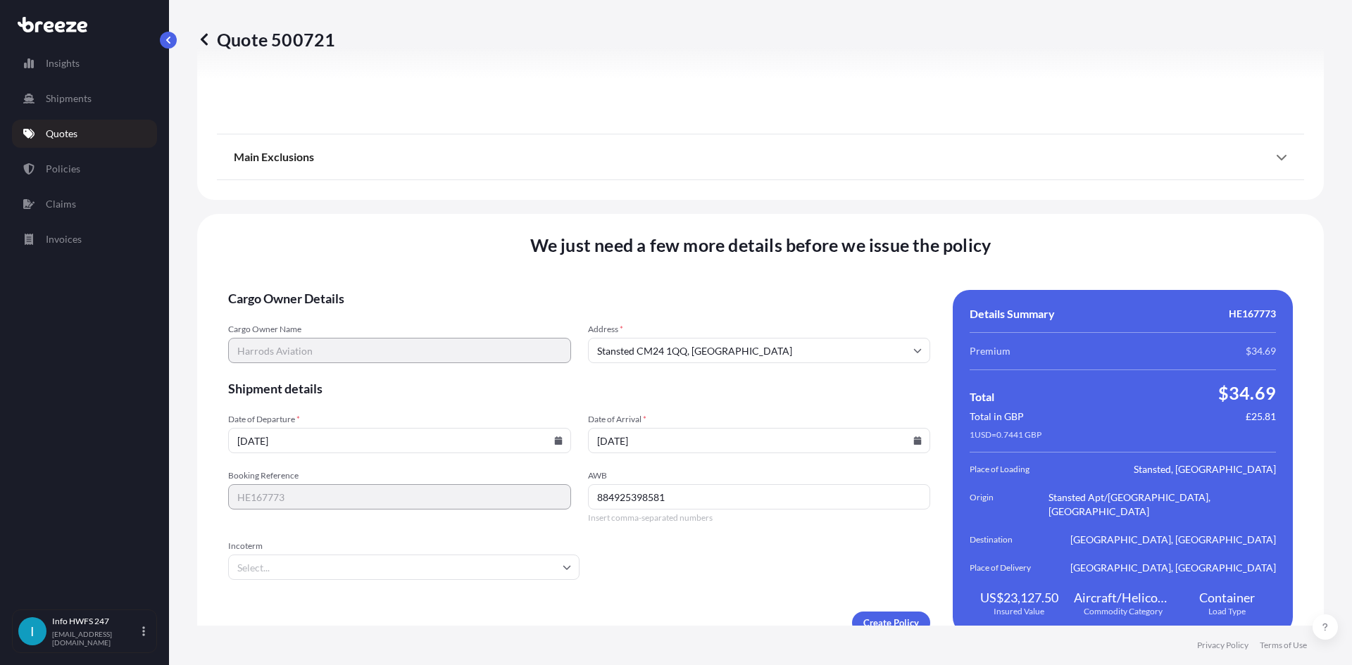
click at [386, 555] on input "Incoterm" at bounding box center [403, 567] width 351 height 25
click at [324, 498] on li "DAP" at bounding box center [402, 503] width 337 height 27
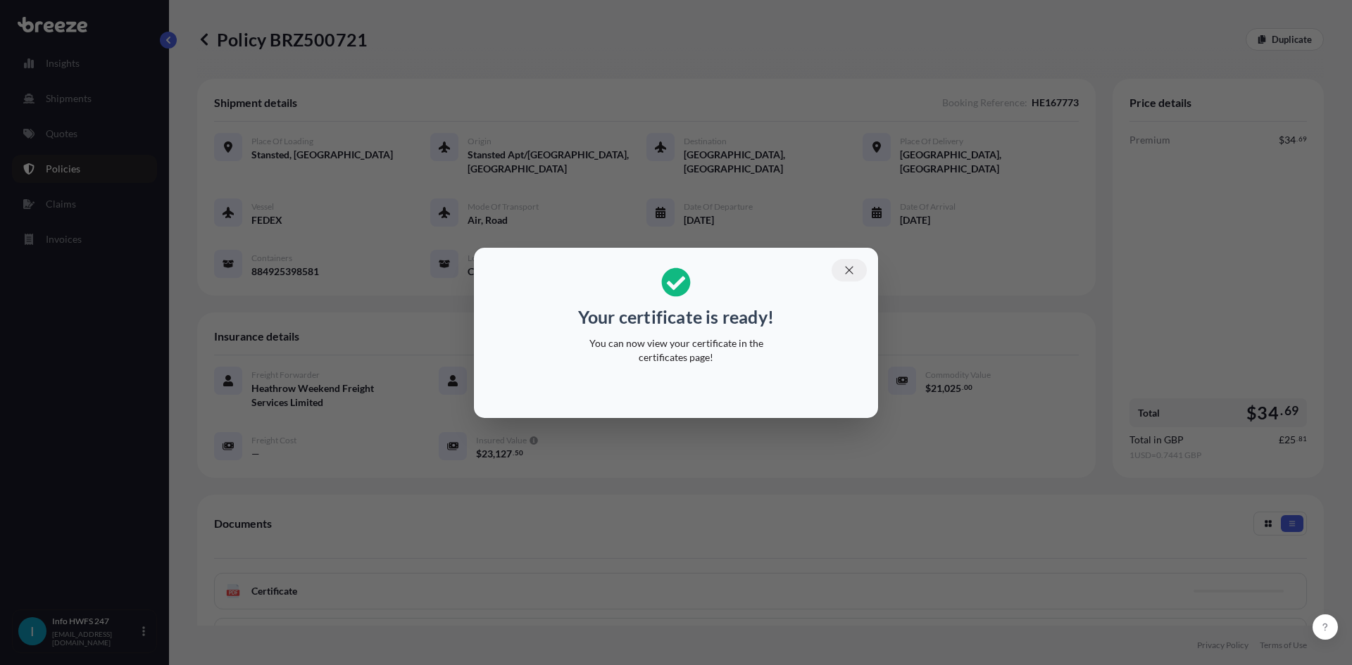
click at [844, 270] on icon "button" at bounding box center [849, 270] width 13 height 13
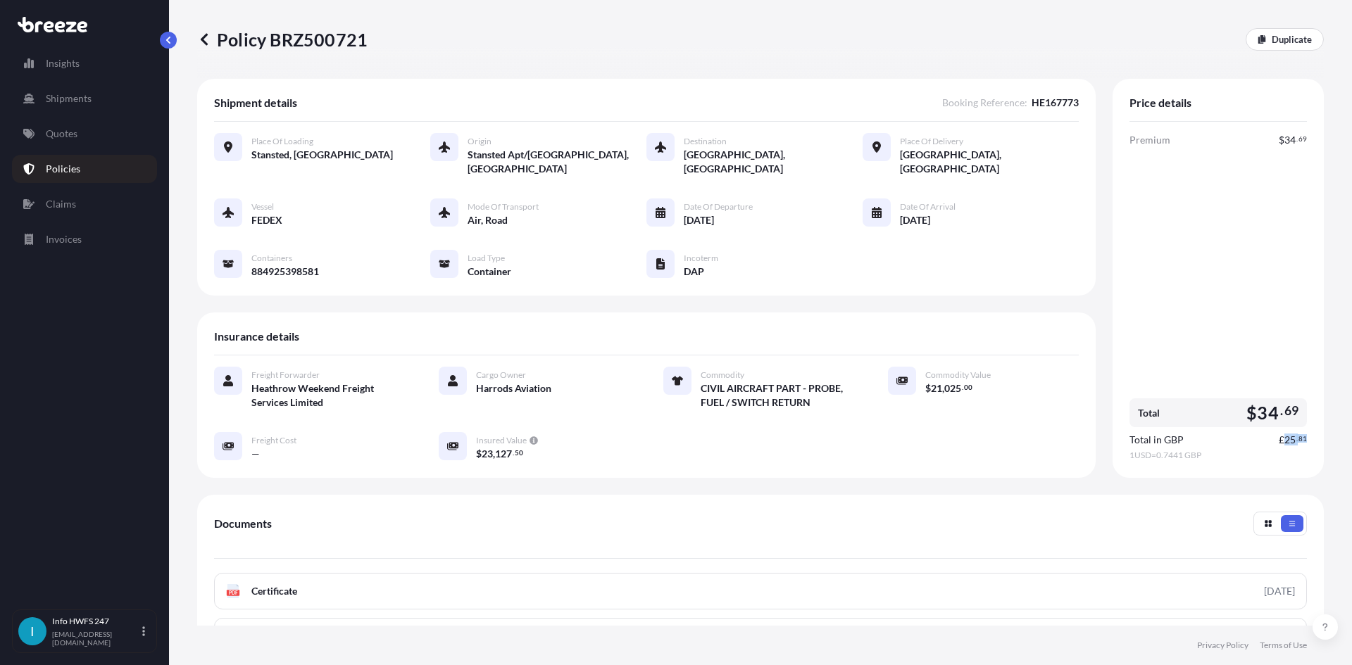
drag, startPoint x: 1275, startPoint y: 424, endPoint x: 1320, endPoint y: 427, distance: 44.5
click at [1320, 427] on div "Policy BRZ500721 Duplicate Shipment details Booking Reference : HE167773 Place …" at bounding box center [760, 313] width 1183 height 626
drag, startPoint x: 324, startPoint y: 569, endPoint x: 317, endPoint y: 582, distance: 14.5
click at [324, 573] on div "PDF Certificate" at bounding box center [760, 591] width 1093 height 37
click at [294, 584] on span "Certificate" at bounding box center [274, 591] width 46 height 14
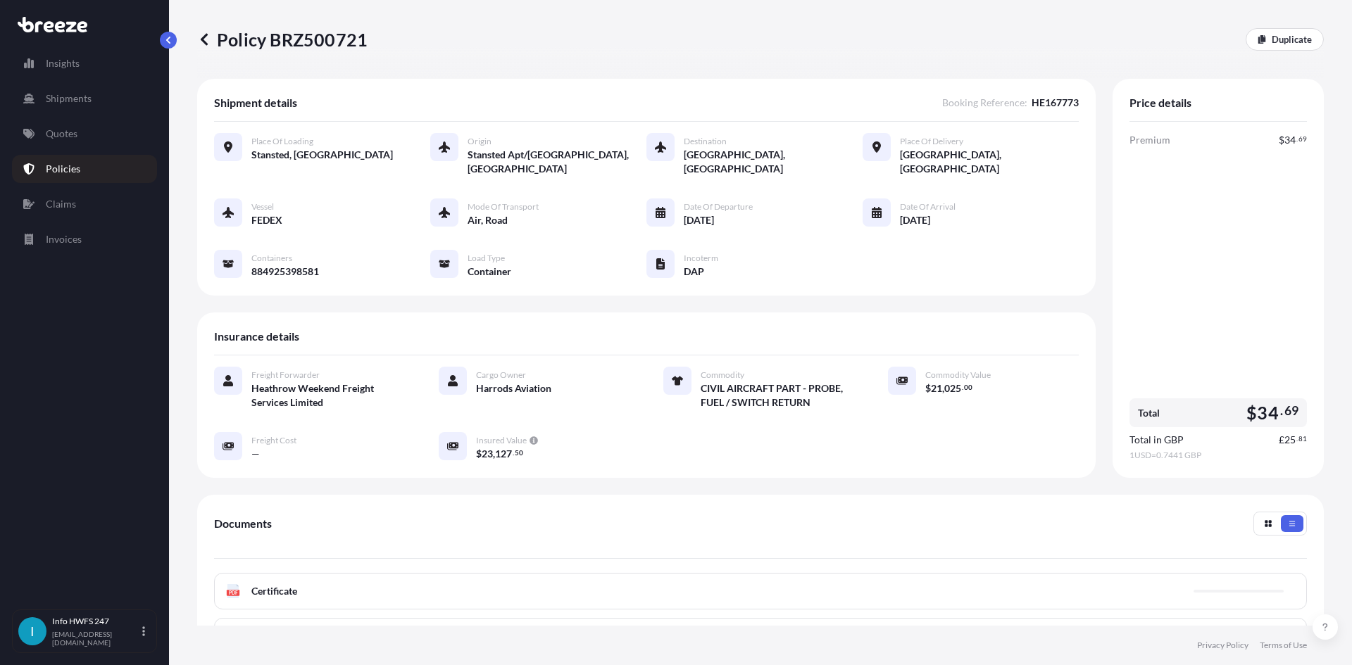
click at [273, 584] on span "Certificate" at bounding box center [274, 591] width 46 height 14
click at [297, 591] on div "PDF Certificate" at bounding box center [760, 591] width 1093 height 37
click at [264, 584] on span "Certificate" at bounding box center [274, 591] width 46 height 14
click at [280, 584] on span "Certificate" at bounding box center [274, 591] width 46 height 14
click at [279, 584] on span "Certificate" at bounding box center [274, 591] width 46 height 14
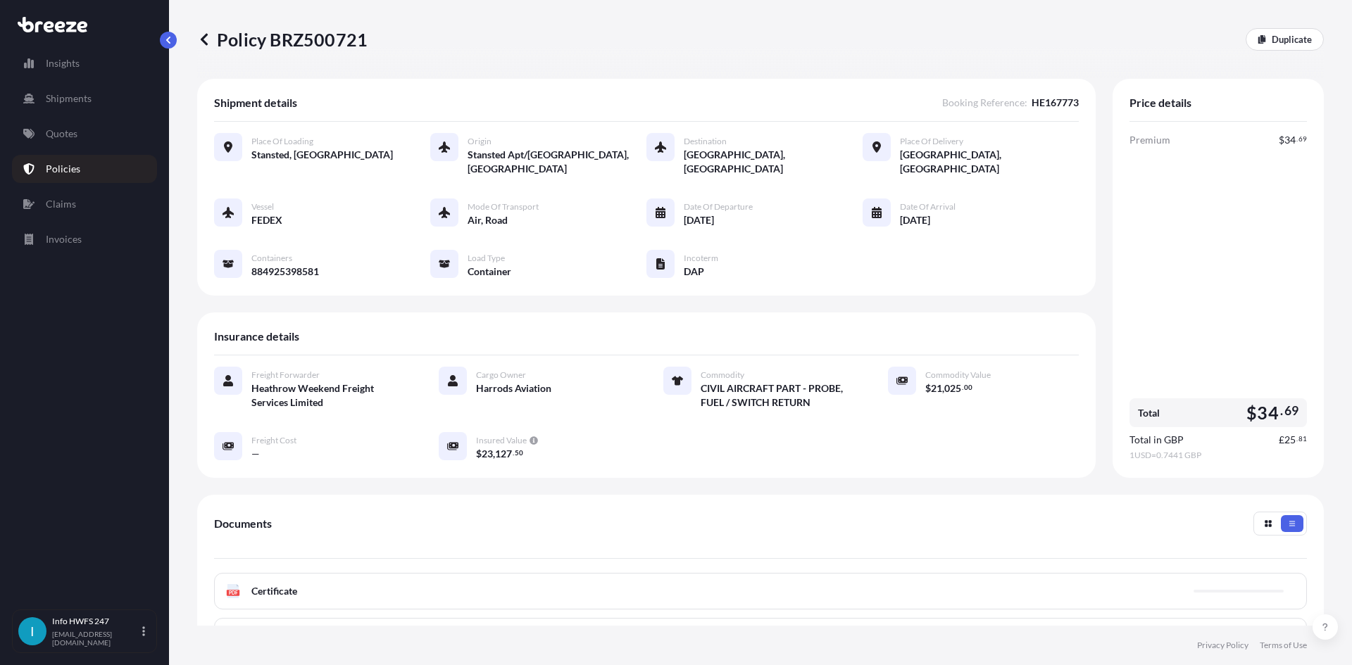
scroll to position [70, 0]
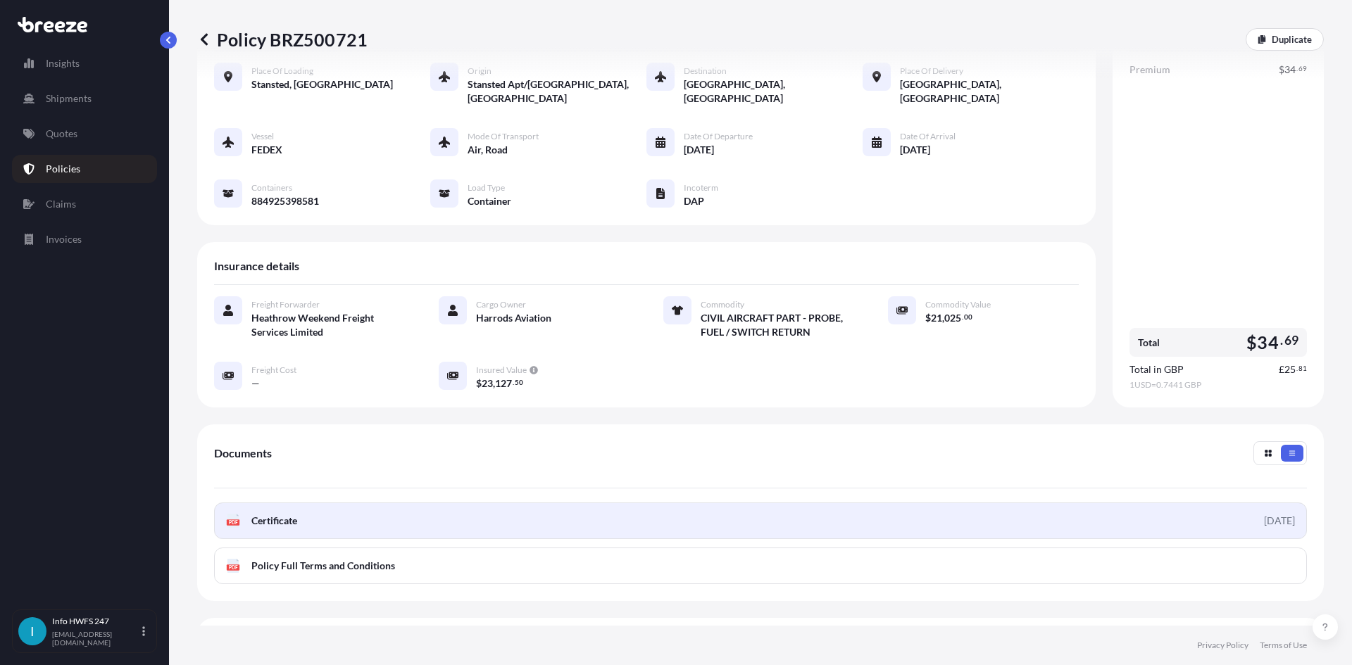
click at [1264, 514] on div "[DATE]" at bounding box center [1279, 521] width 31 height 14
